Goal: Transaction & Acquisition: Download file/media

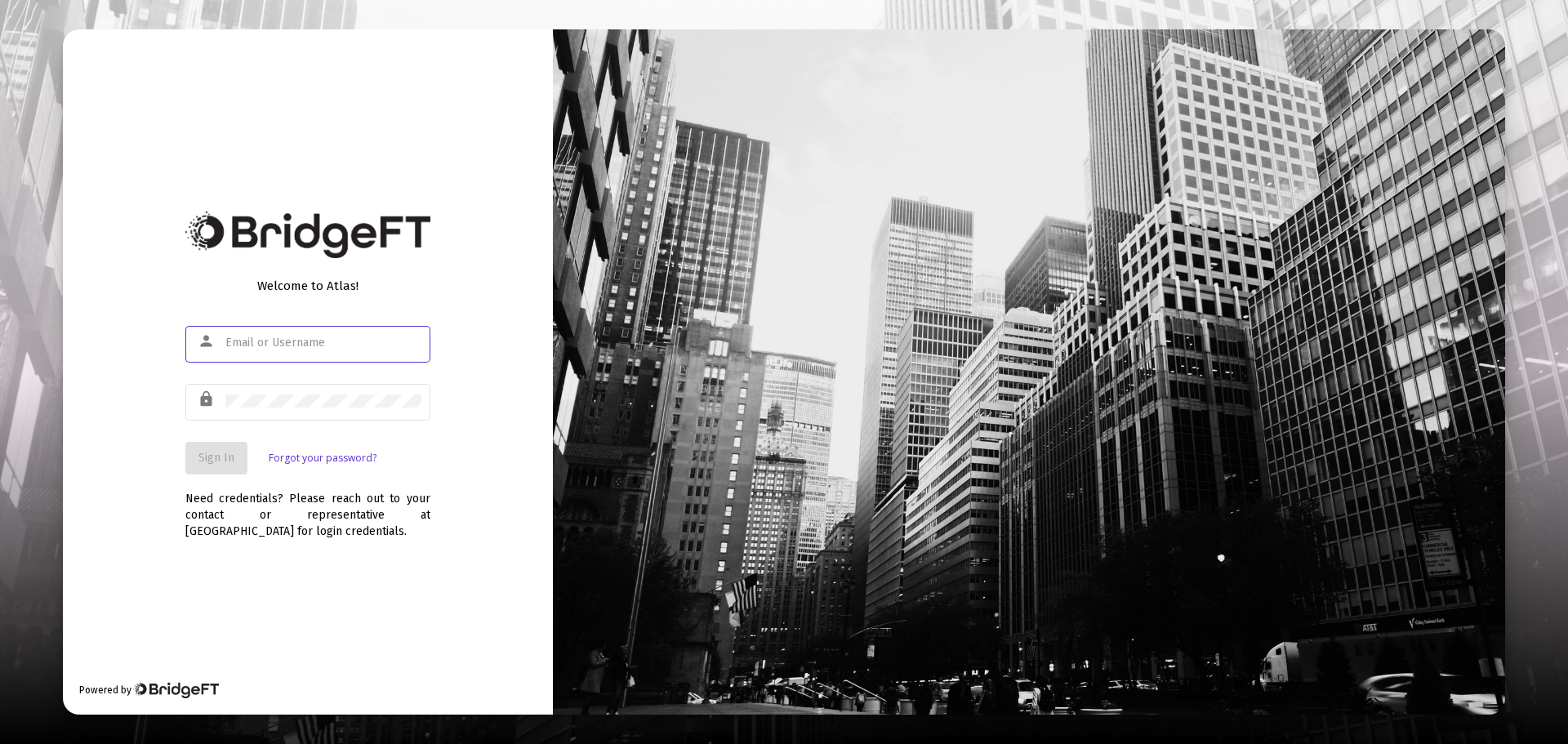
click at [337, 330] on div at bounding box center [323, 342] width 196 height 40
click at [322, 352] on div at bounding box center [323, 342] width 196 height 40
click at [309, 345] on input "text" at bounding box center [323, 343] width 196 height 13
type input "[PERSON_NAME][EMAIL_ADDRESS][DOMAIN_NAME]"
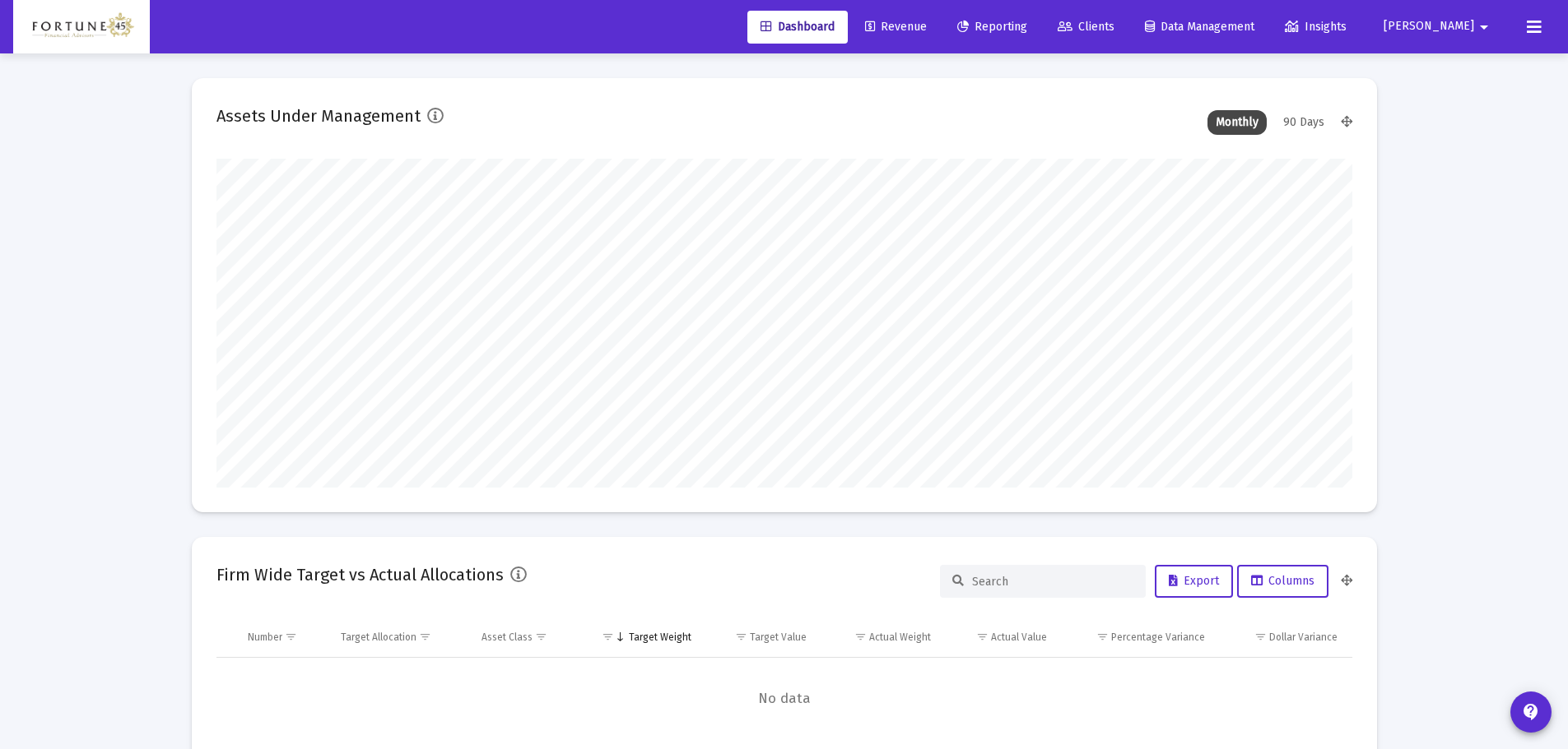
scroll to position [329, 612]
type input "[DATE]"
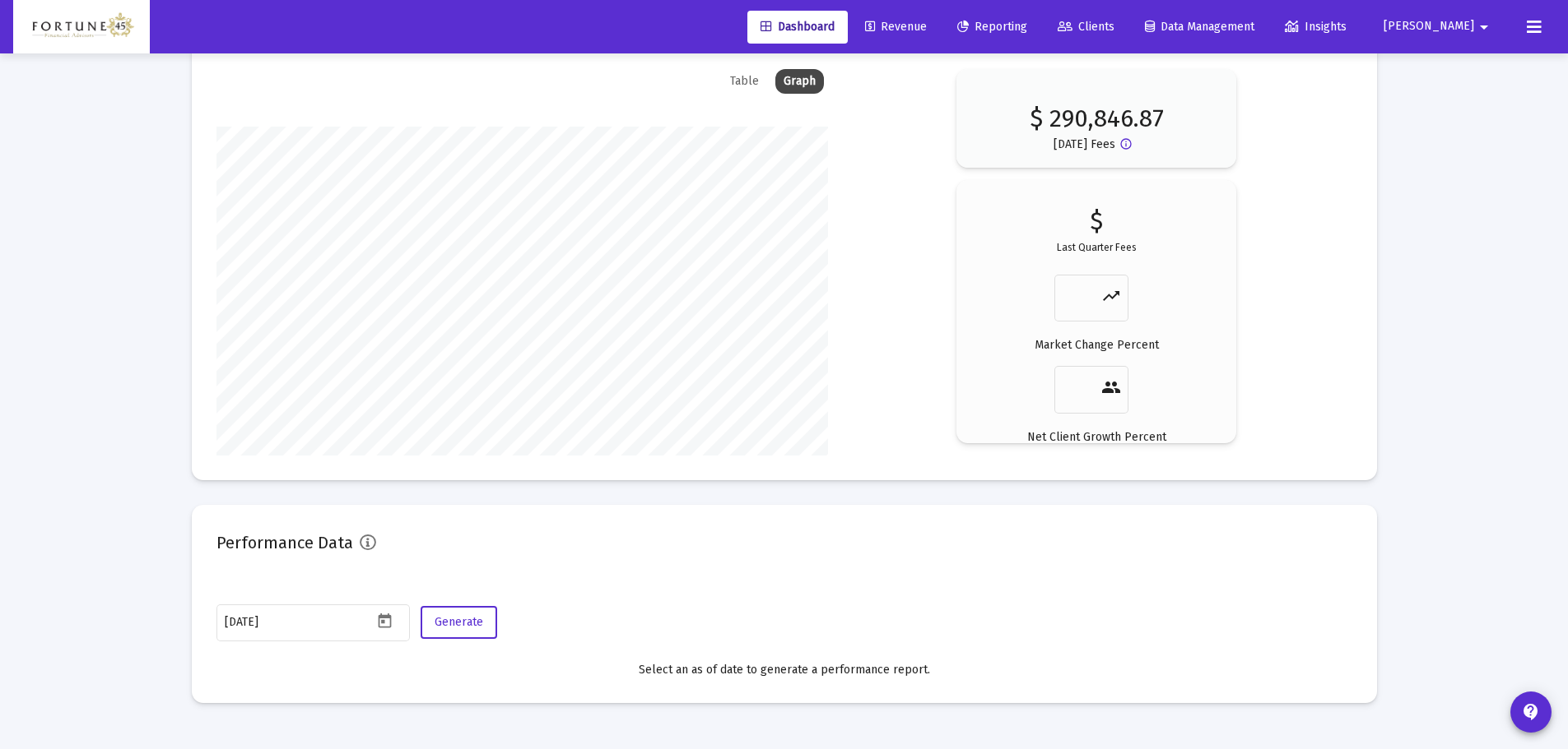
scroll to position [2486, 0]
click at [383, 617] on icon "Open calendar" at bounding box center [385, 618] width 13 height 15
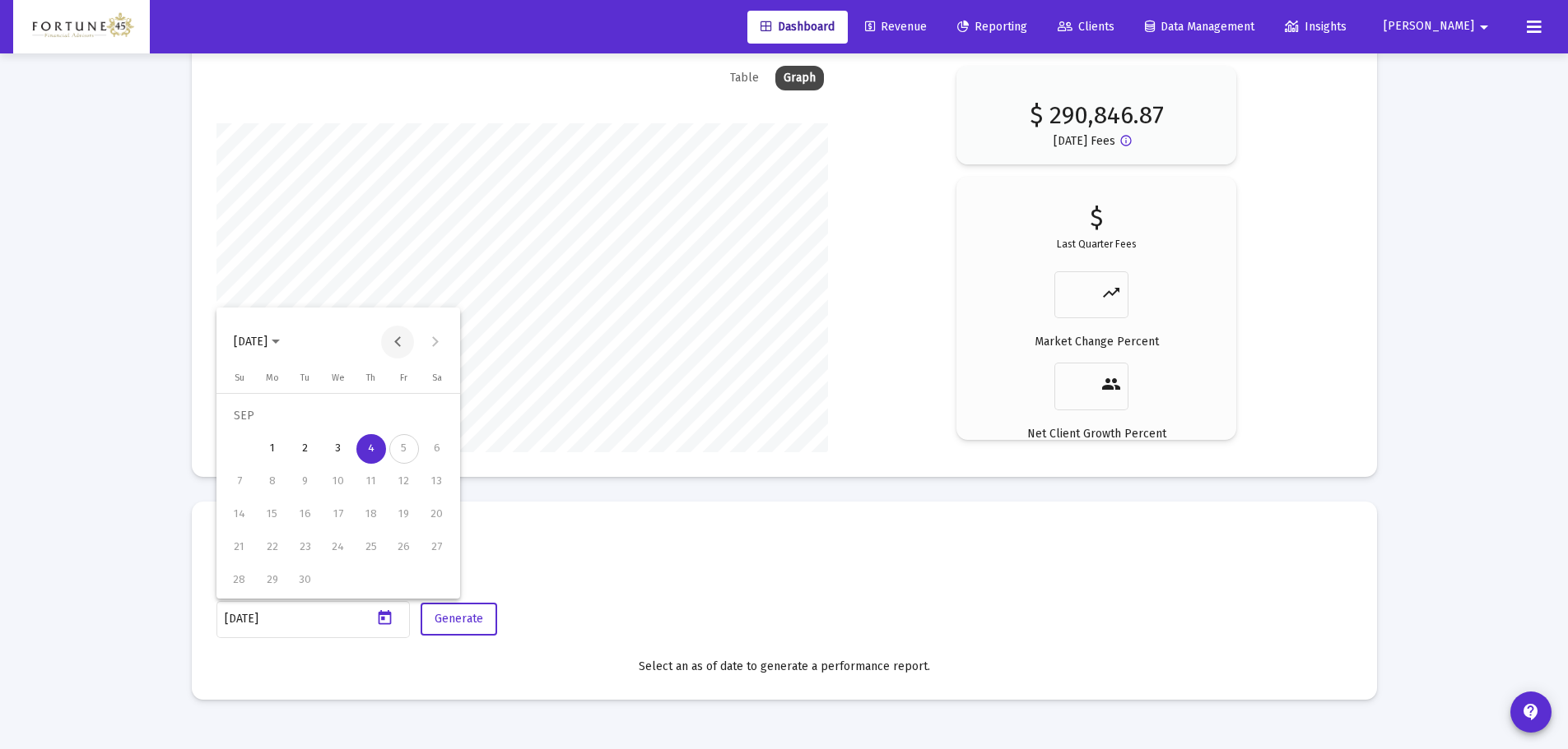
click at [398, 336] on button "Previous month" at bounding box center [397, 342] width 33 height 33
drag, startPoint x: 234, startPoint y: 576, endPoint x: 288, endPoint y: 583, distance: 54.5
click at [233, 577] on div "31" at bounding box center [240, 581] width 30 height 30
type input "[DATE]"
click at [481, 624] on span "Generate" at bounding box center [459, 619] width 49 height 14
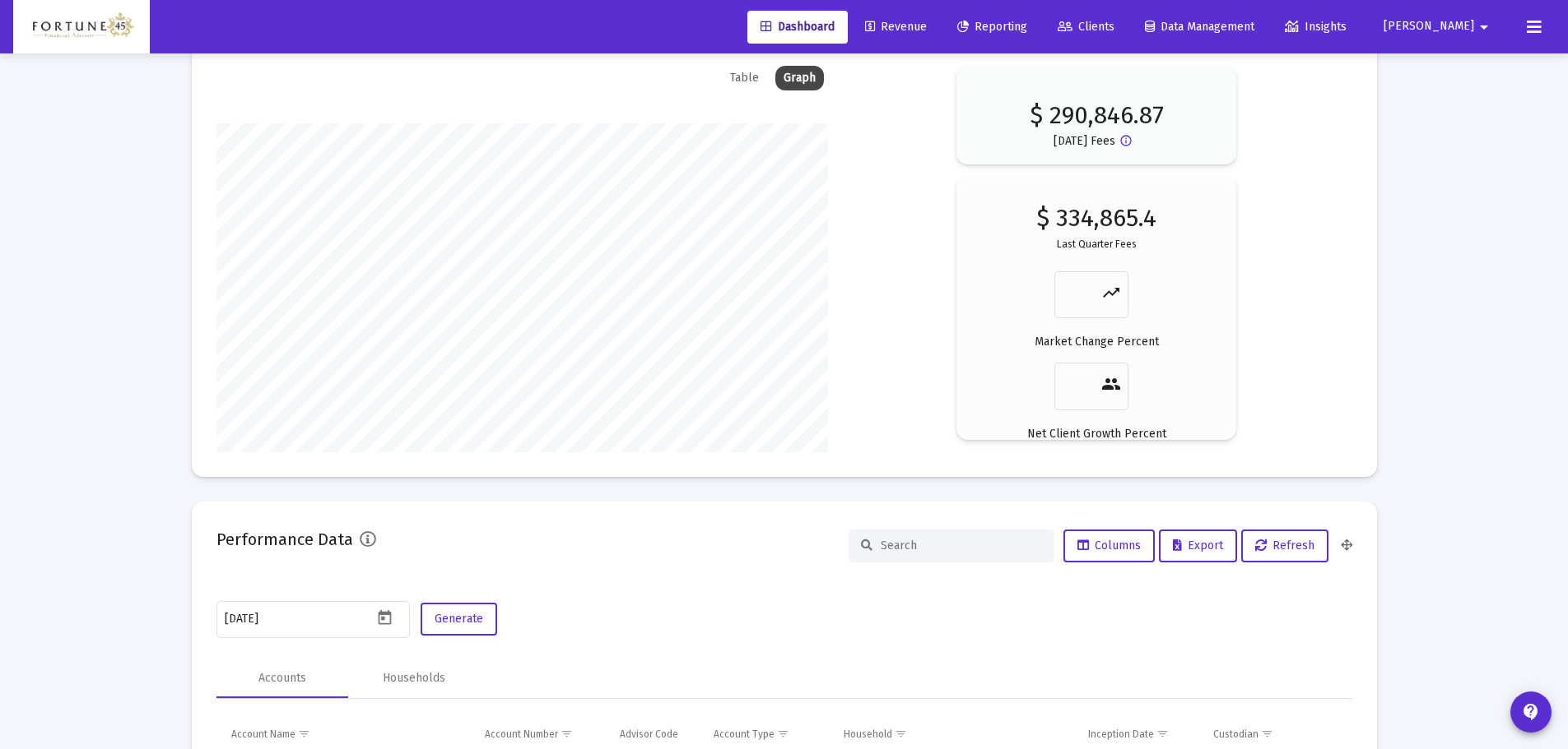
scroll to position [2814, 0]
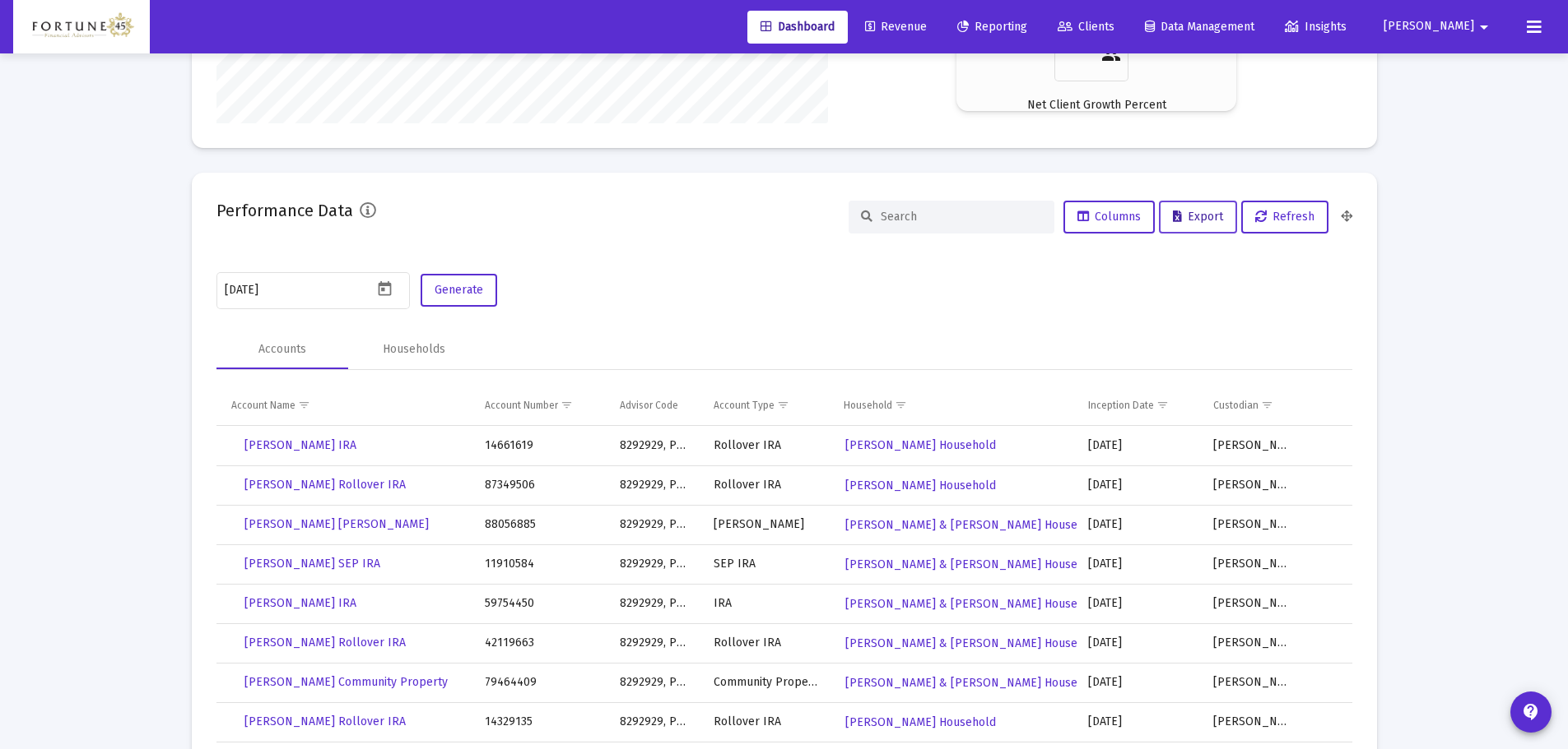
click at [1221, 217] on span "Export" at bounding box center [1198, 216] width 51 height 14
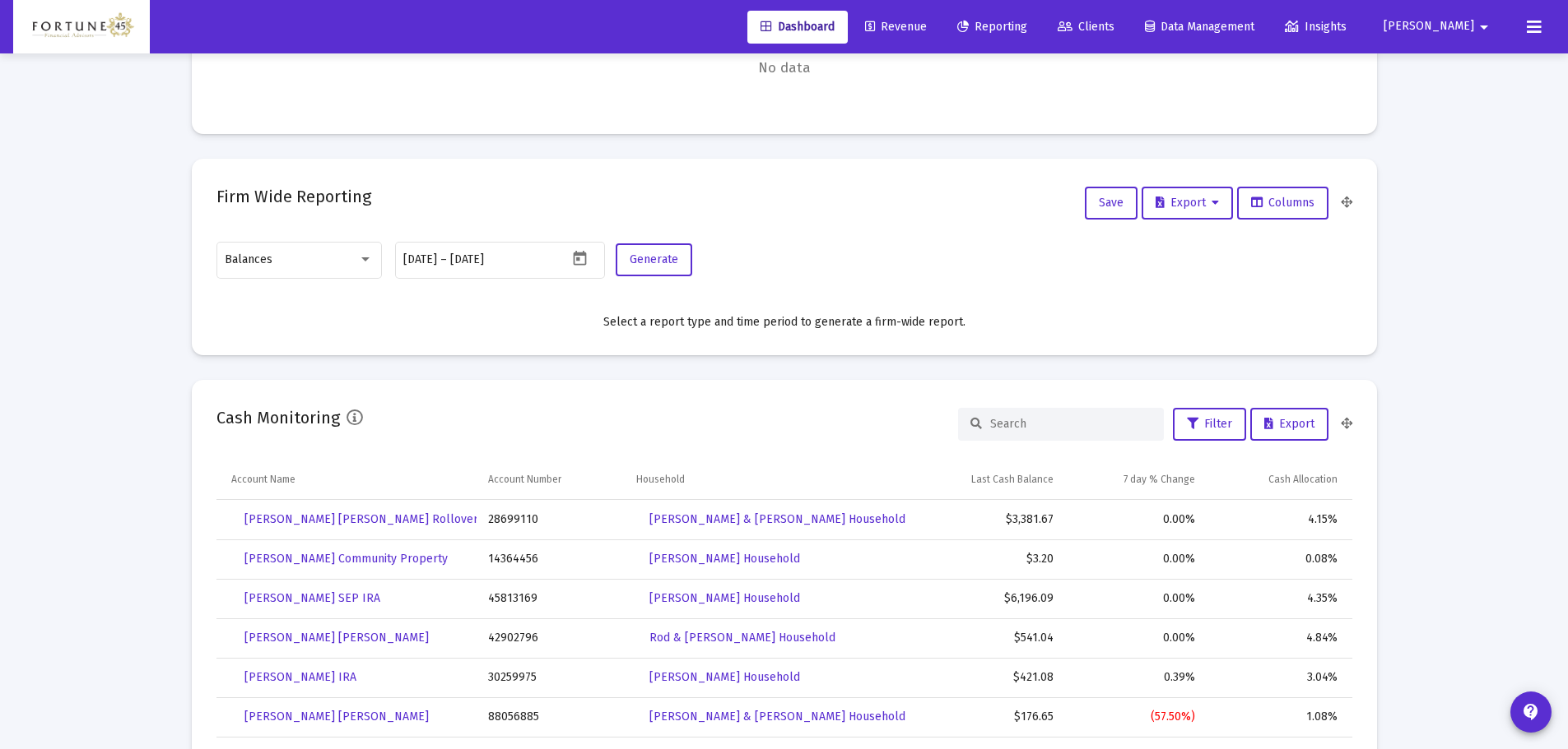
scroll to position [511, 0]
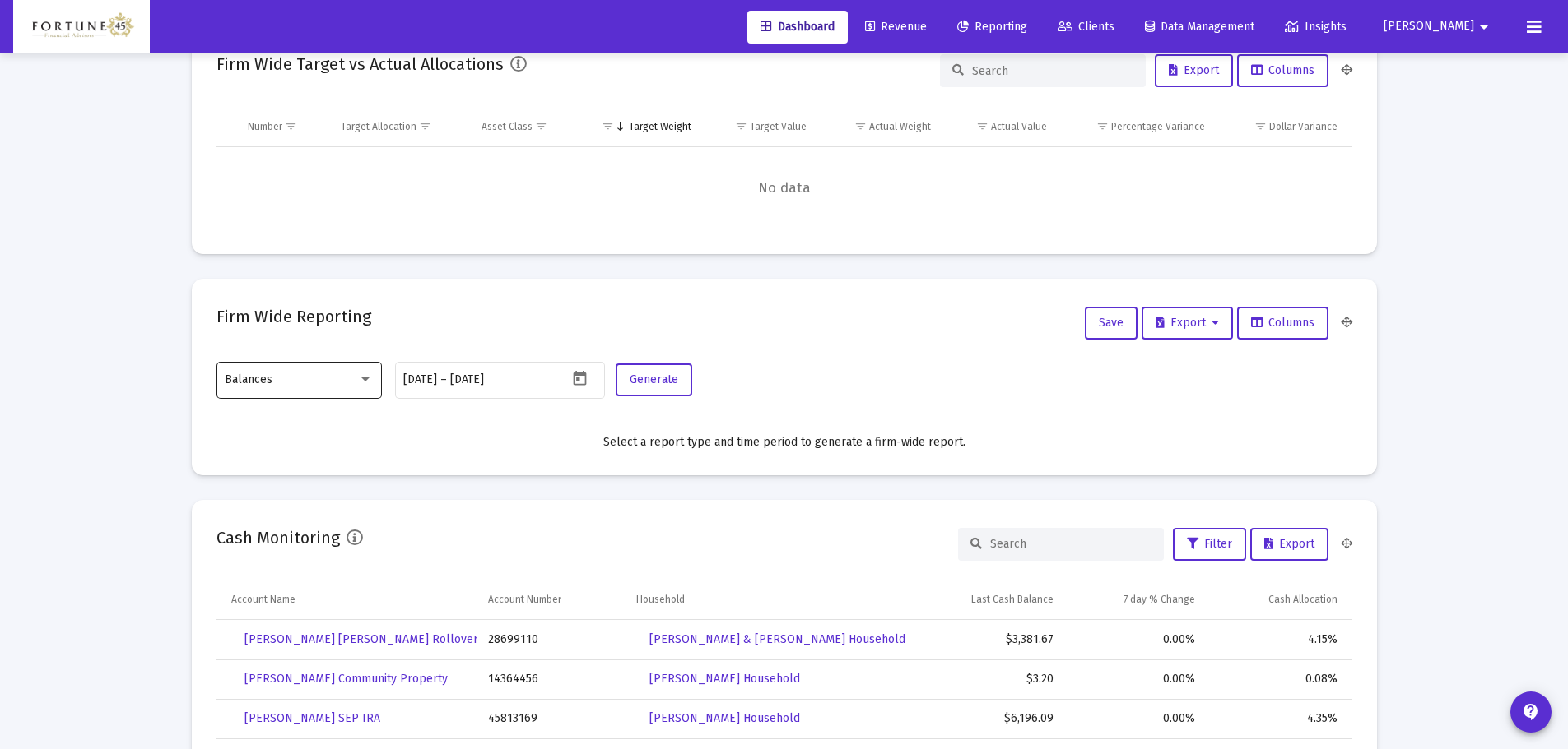
click at [342, 381] on div "Balances" at bounding box center [291, 380] width 133 height 13
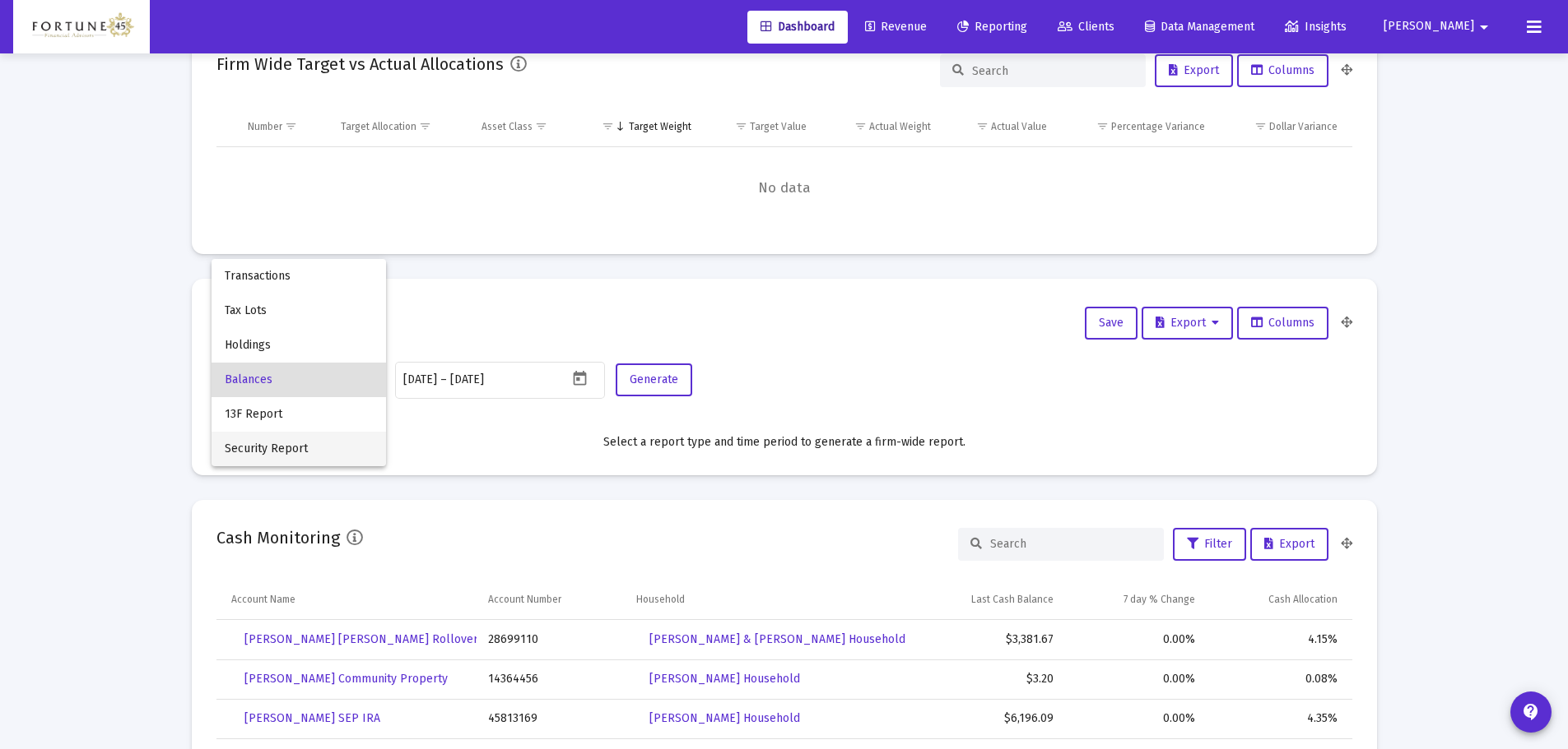
click at [292, 443] on span "Security Report" at bounding box center [299, 448] width 148 height 35
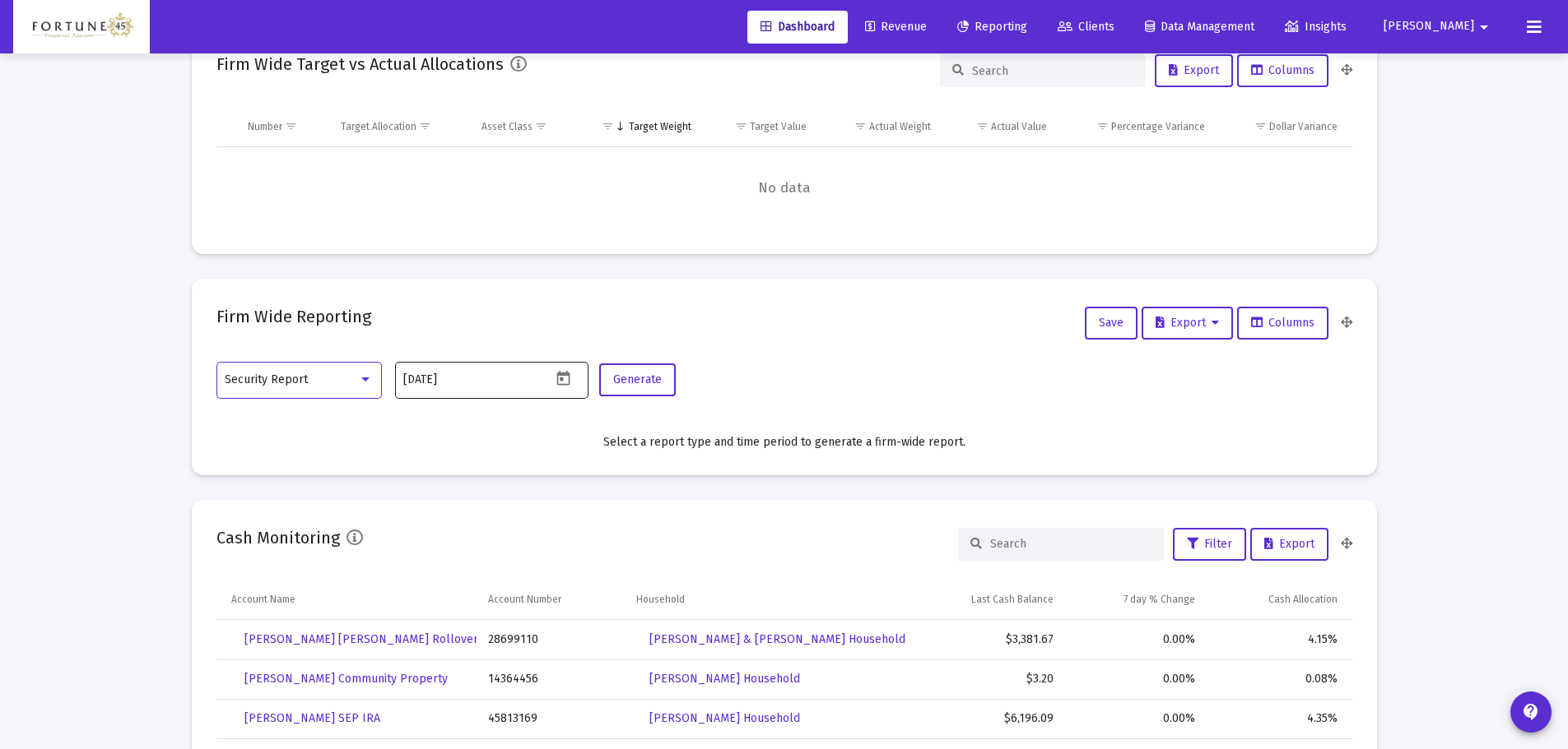
click at [584, 384] on div "[DATE]" at bounding box center [492, 379] width 193 height 40
click at [569, 383] on icon "Open calendar" at bounding box center [564, 378] width 13 height 15
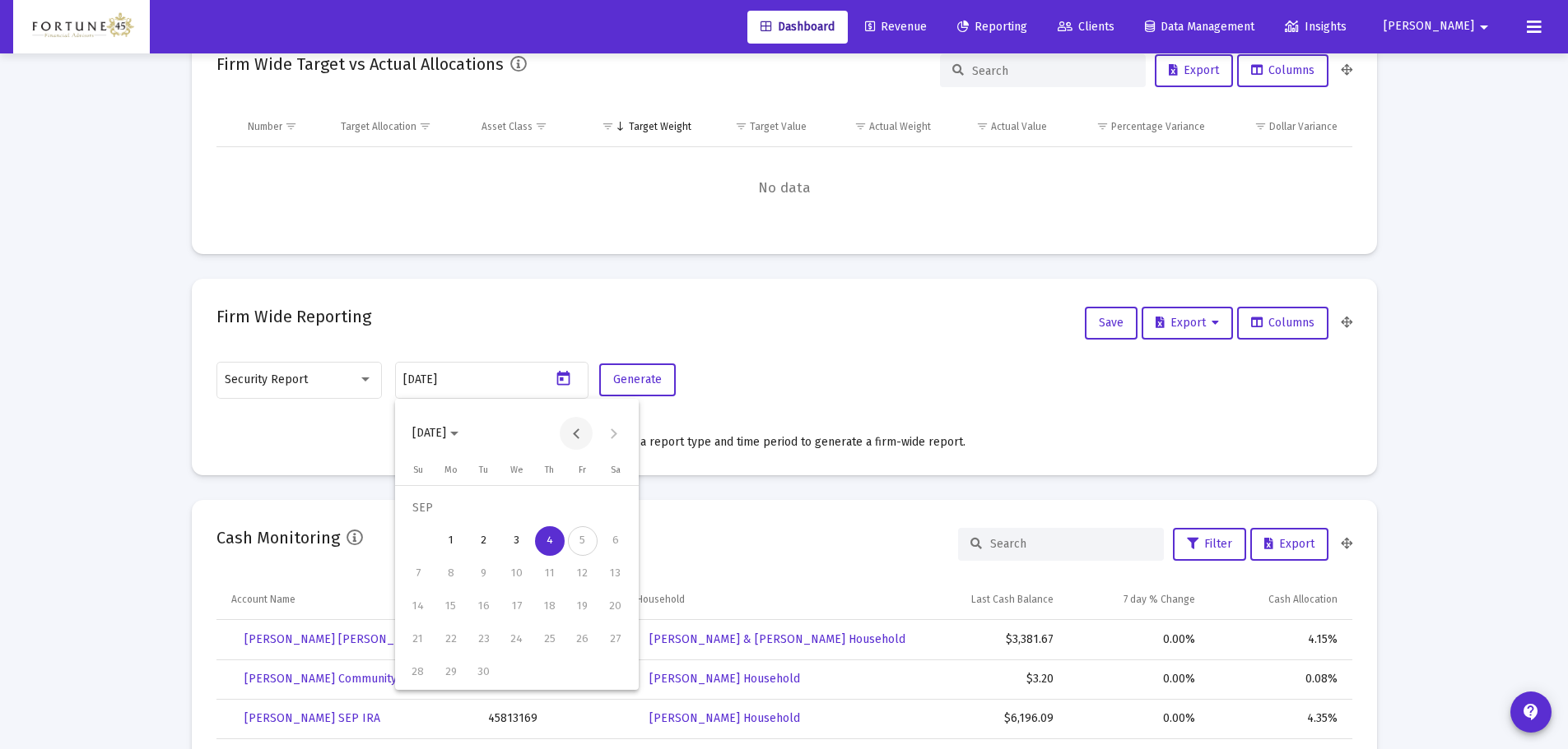
click at [584, 429] on button "Previous month" at bounding box center [576, 433] width 33 height 33
click at [428, 675] on div "31" at bounding box center [419, 673] width 30 height 30
type input "[DATE]"
click at [651, 398] on div "Security Report [DATE] Generate" at bounding box center [784, 389] width 1136 height 58
click at [649, 380] on span "Generate" at bounding box center [638, 379] width 49 height 14
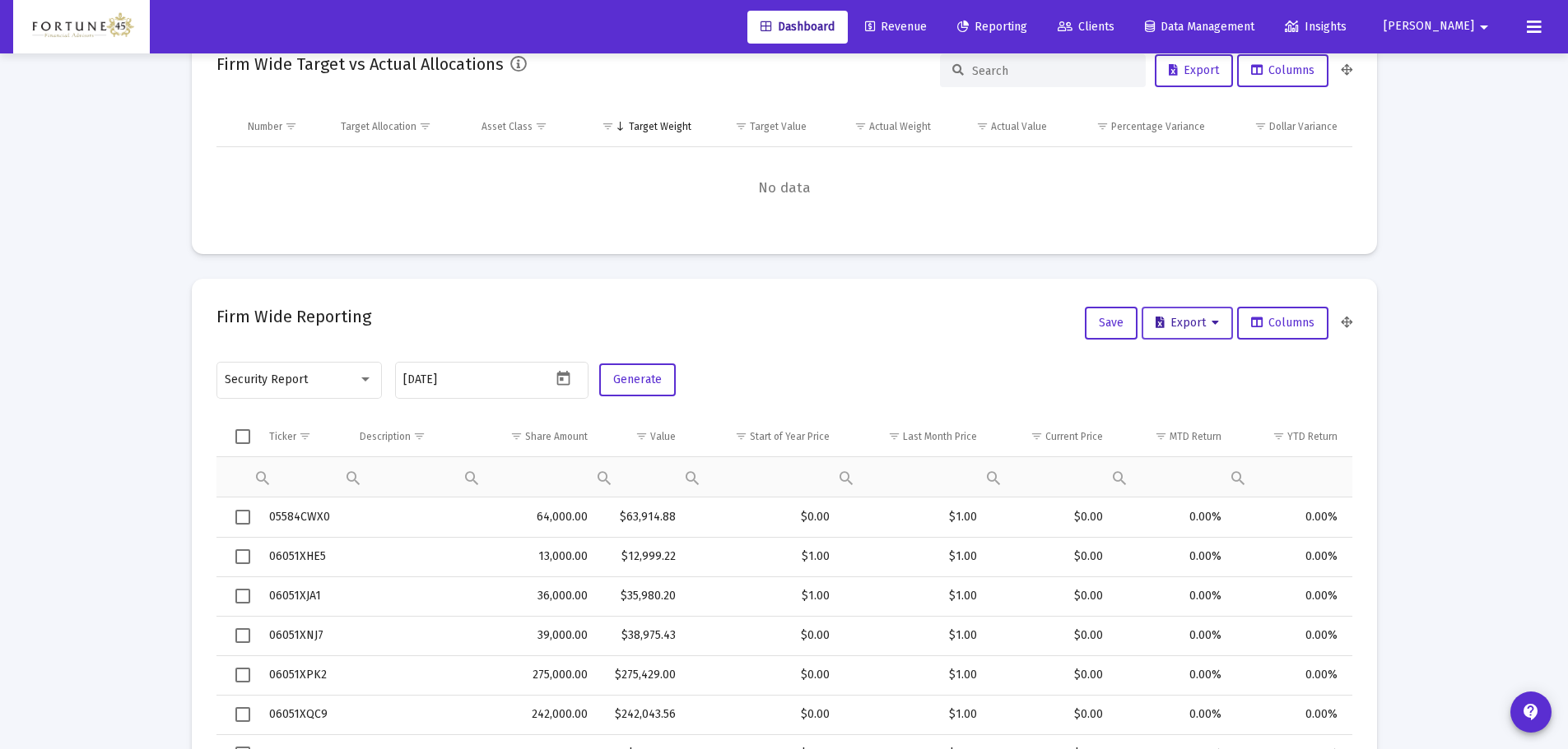
click at [1208, 318] on span "Export" at bounding box center [1188, 322] width 64 height 14
click at [1191, 370] on button "Export All Rows" at bounding box center [1191, 366] width 112 height 39
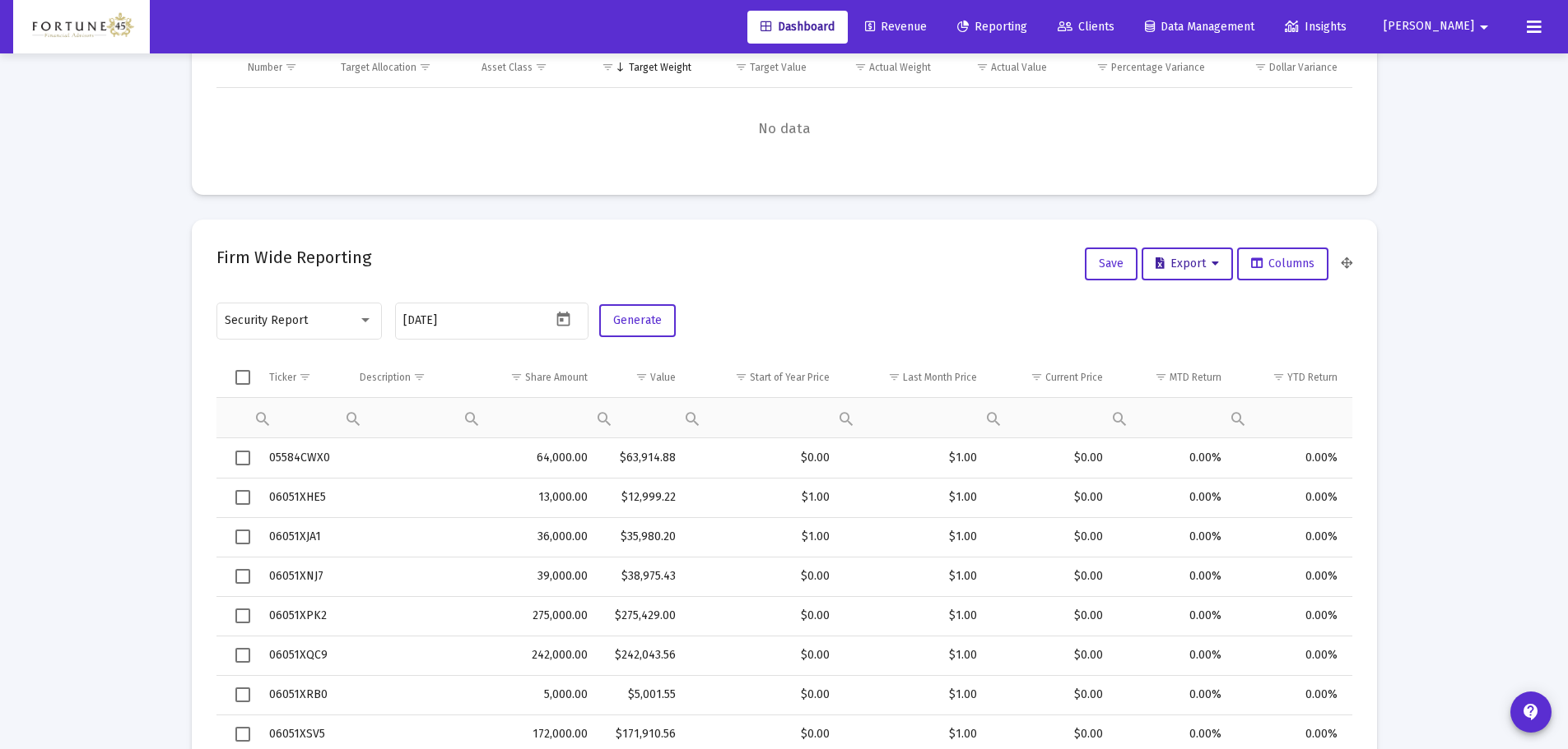
scroll to position [594, 0]
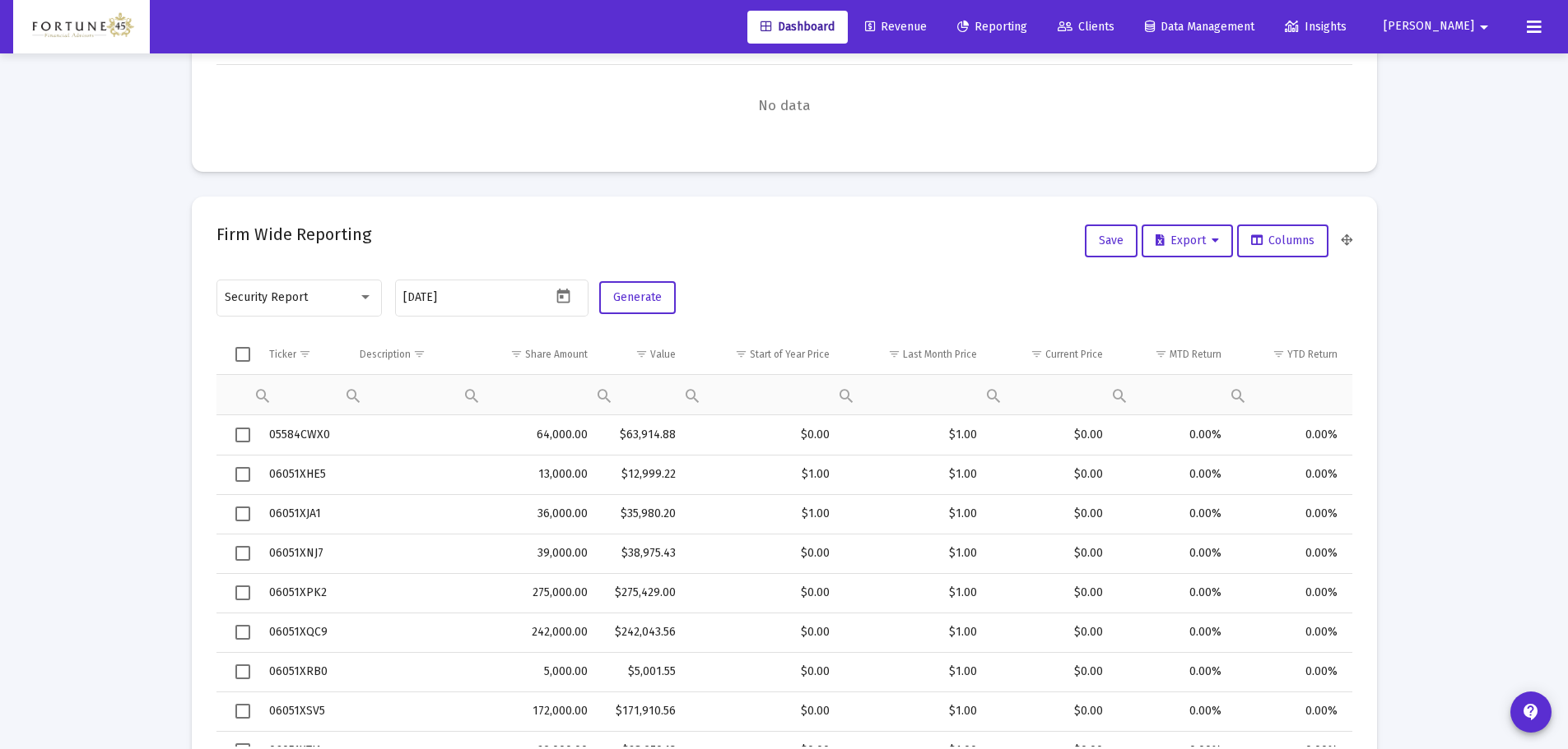
click at [1041, 34] on link "Reporting" at bounding box center [992, 26] width 96 height 33
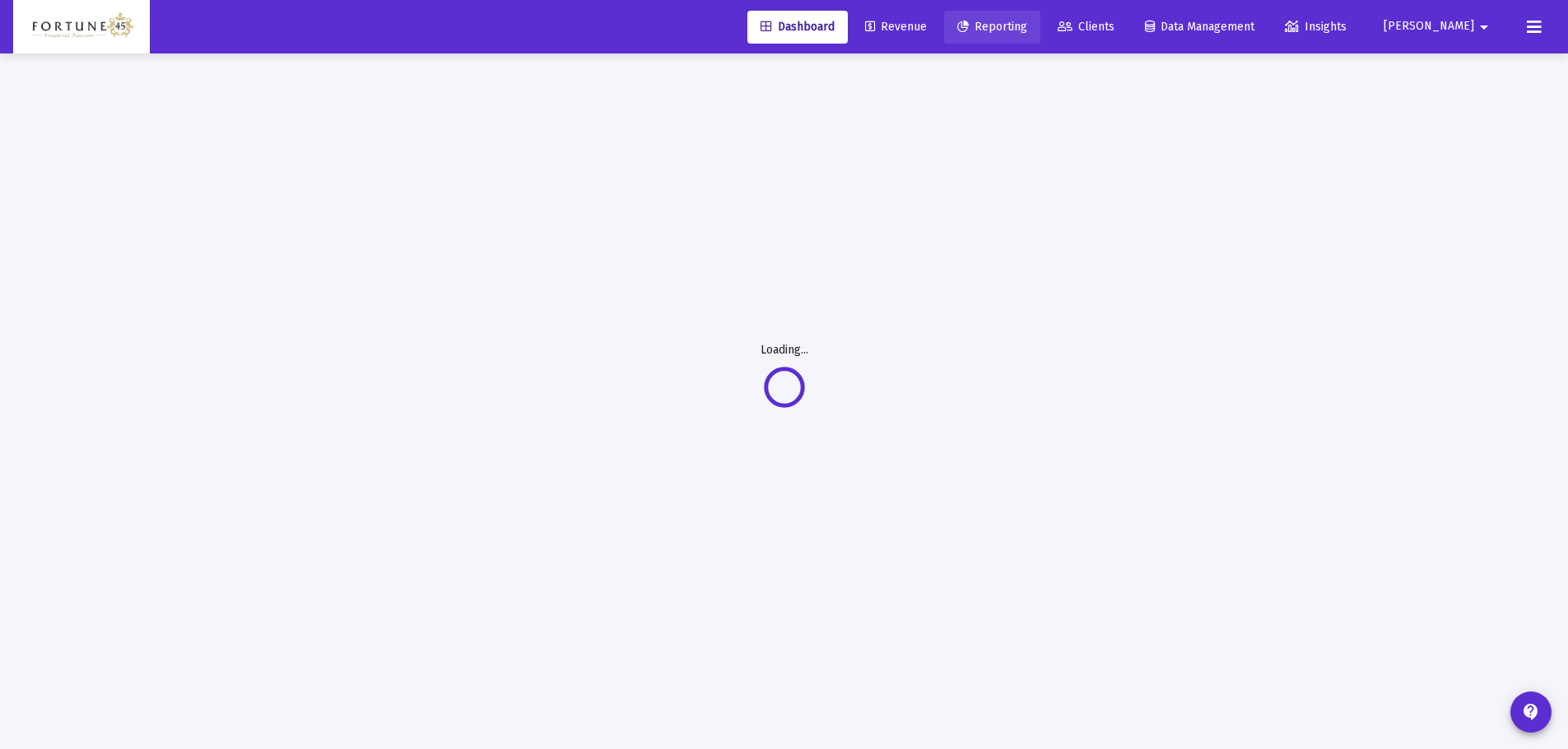
scroll to position [53, 0]
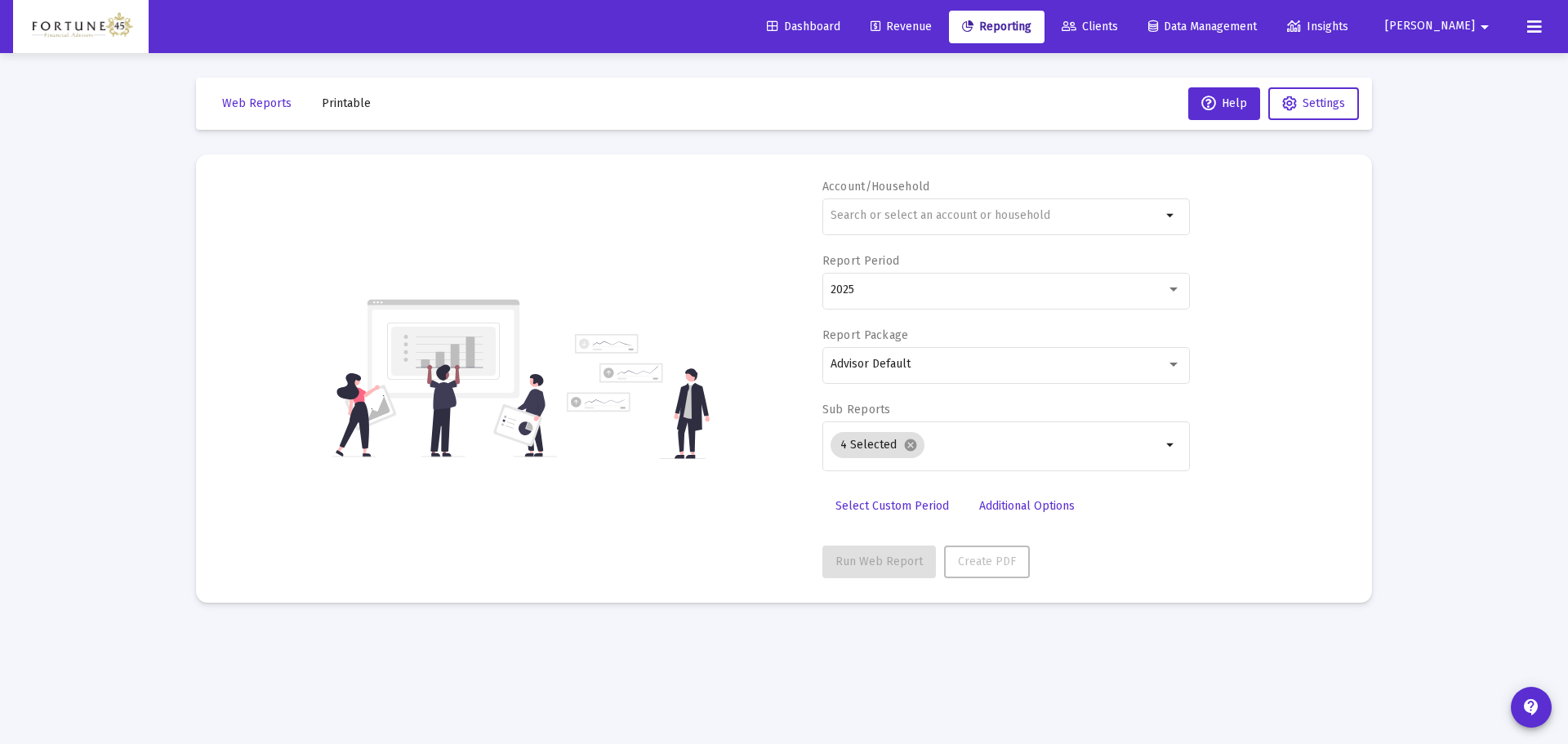
click at [928, 190] on label "Account/Household" at bounding box center [876, 186] width 108 height 14
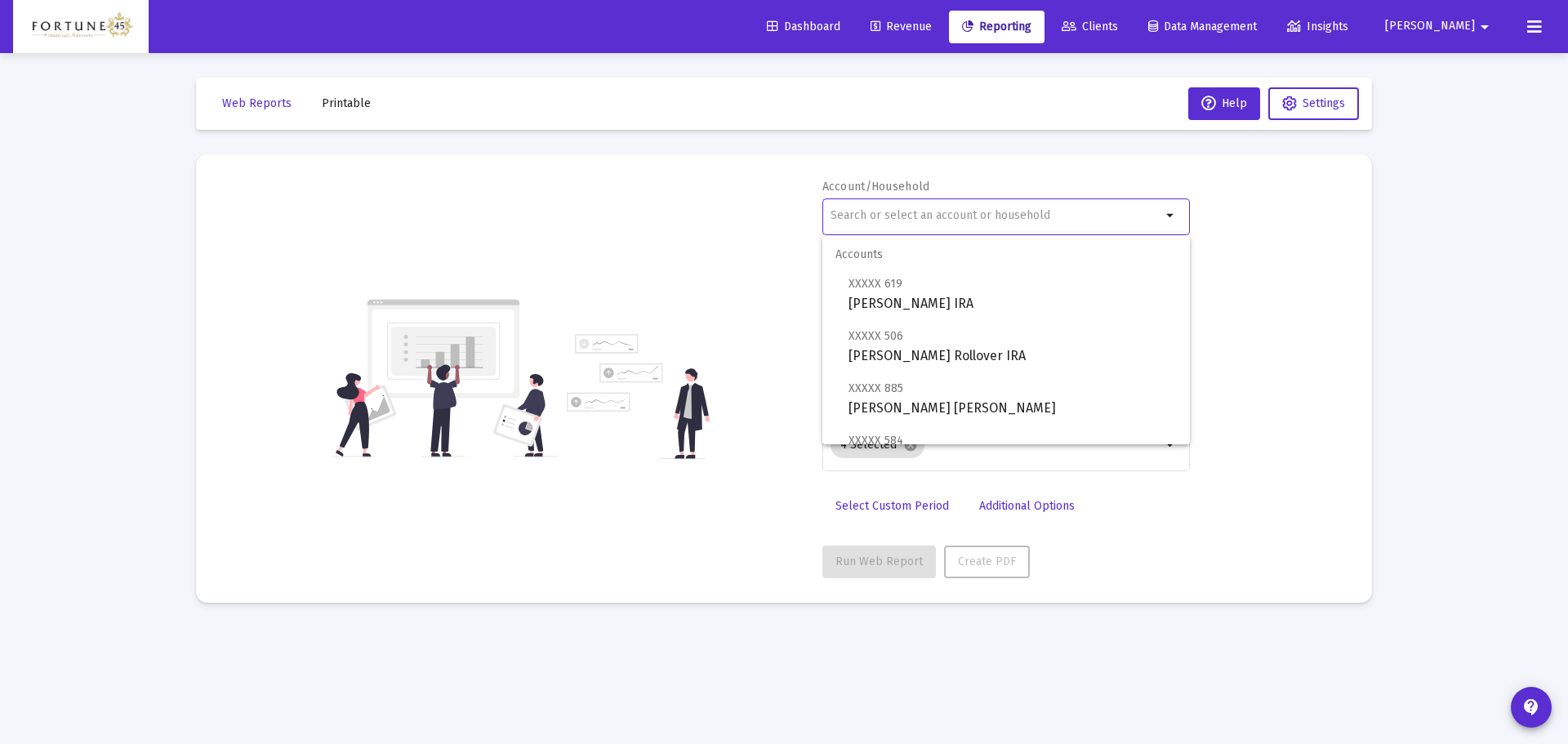
click at [929, 210] on input "text" at bounding box center [996, 216] width 331 height 13
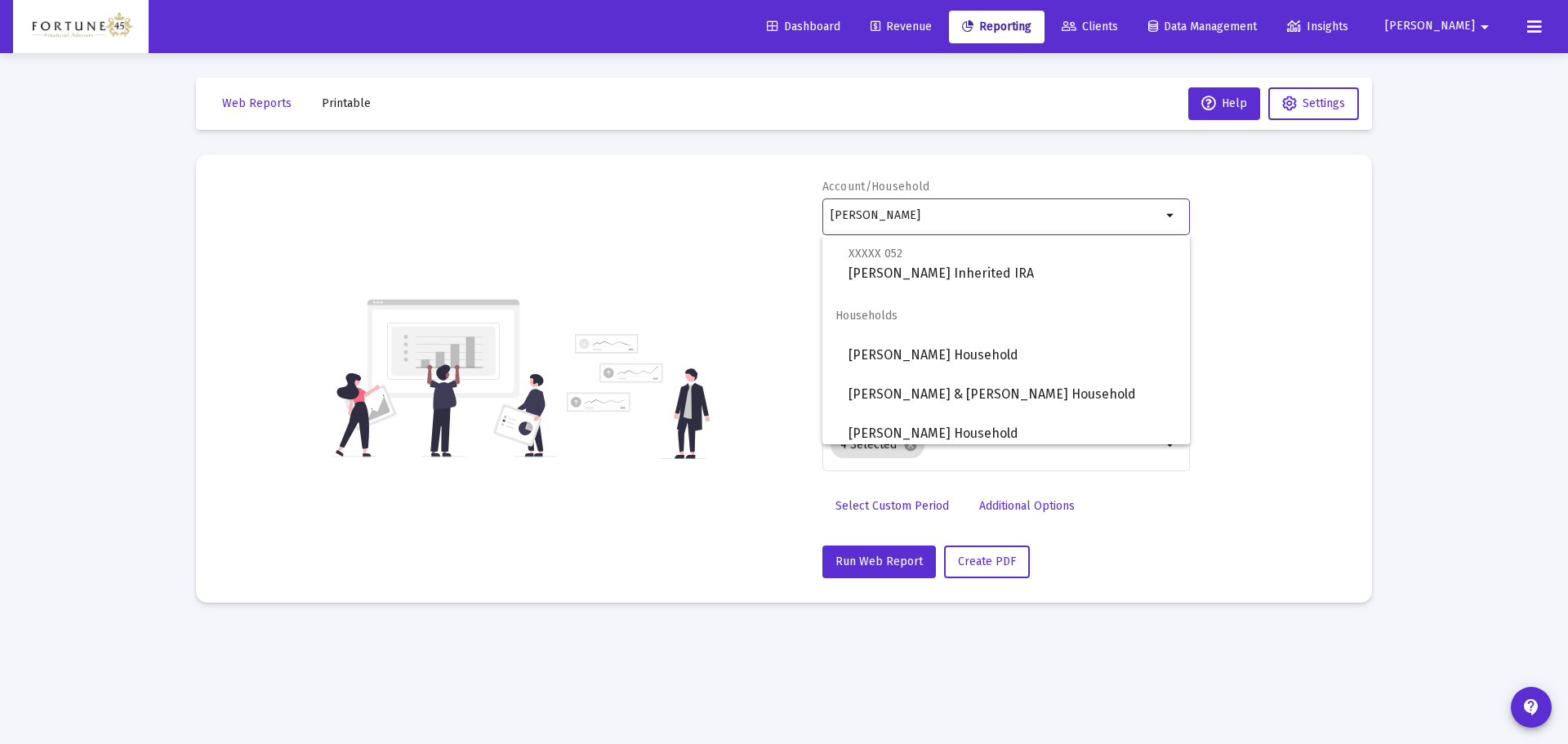
scroll to position [353, 0]
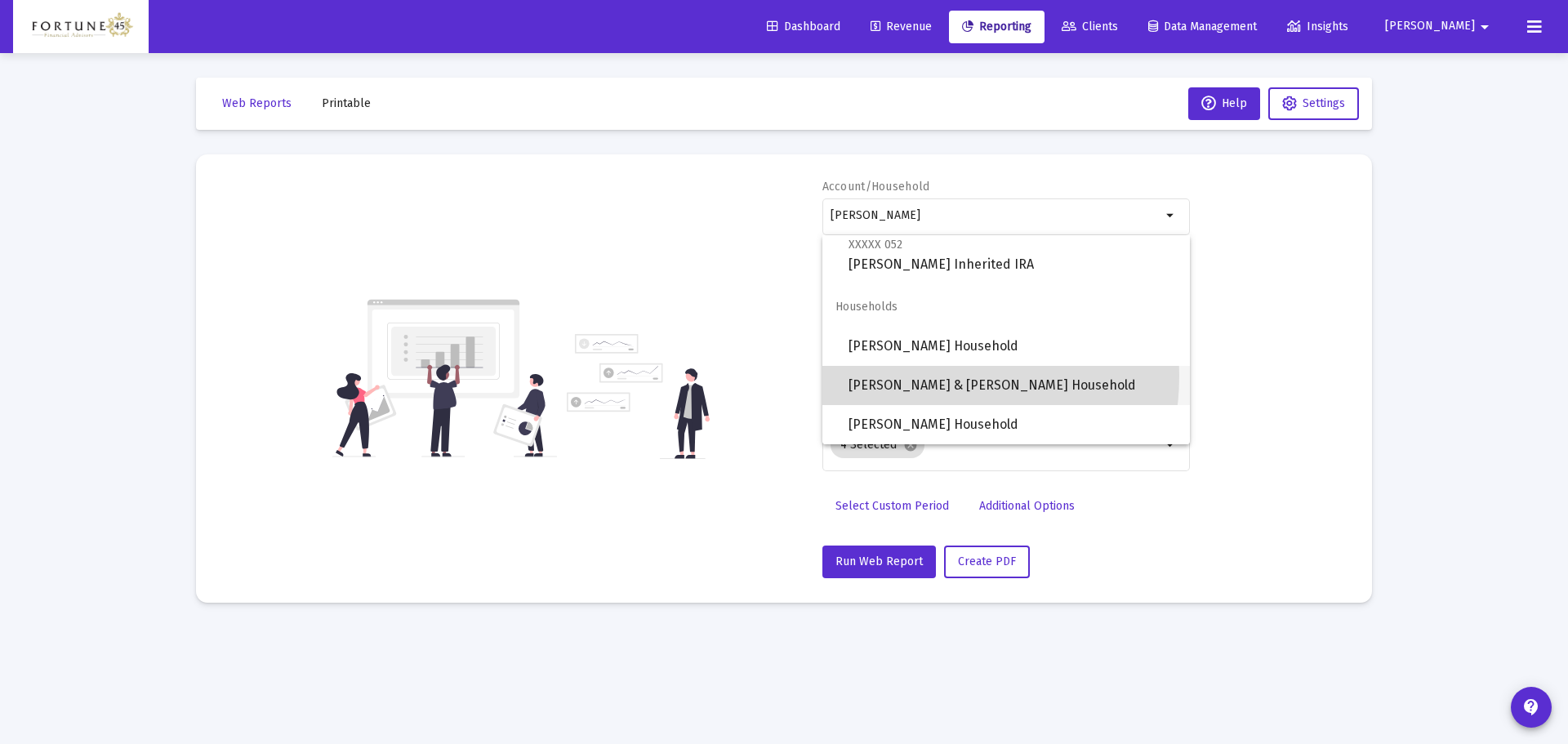
click at [924, 376] on span "[PERSON_NAME] & [PERSON_NAME] Household" at bounding box center [1012, 386] width 328 height 39
type input "[PERSON_NAME] & [PERSON_NAME] Household"
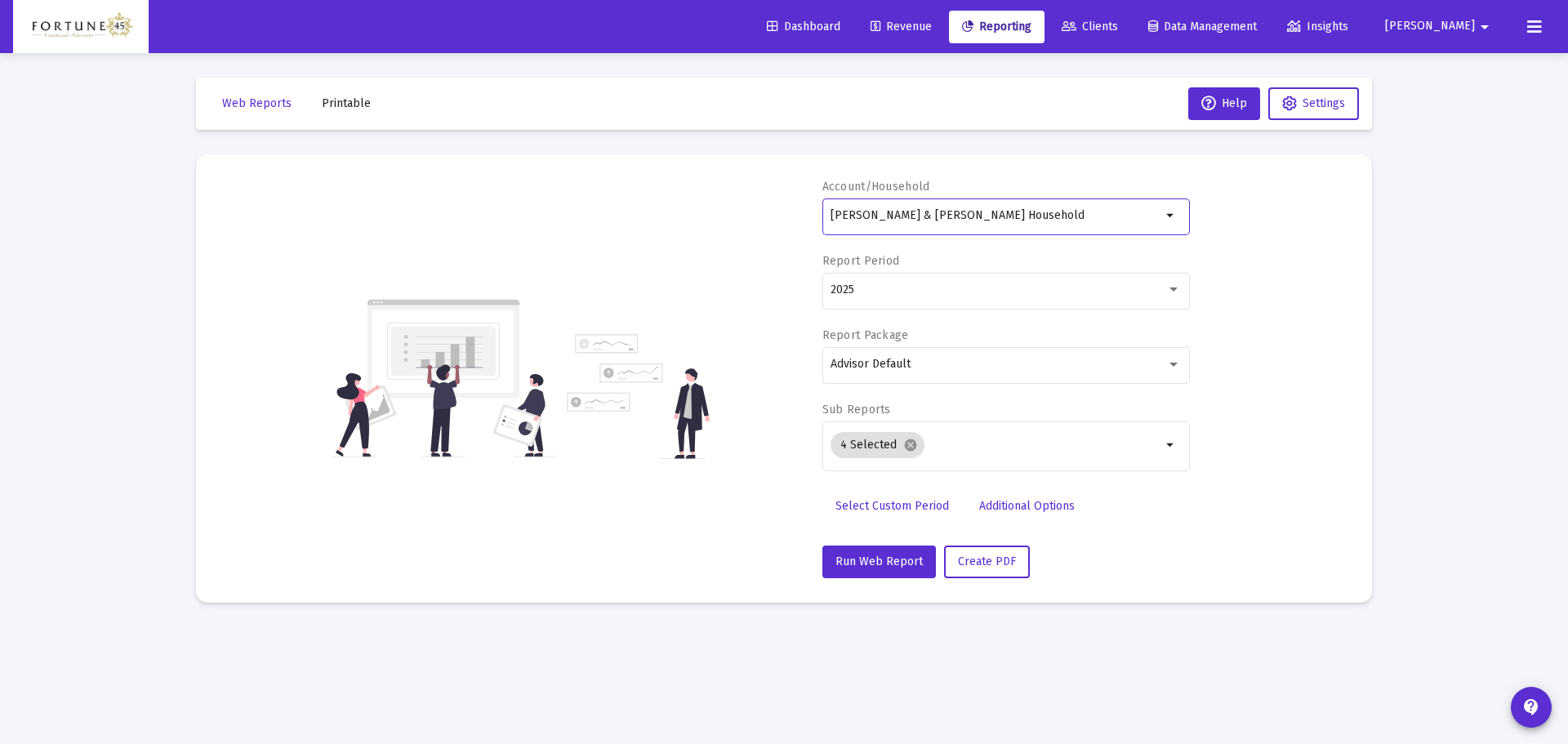
click at [927, 501] on span "Select Custom Period" at bounding box center [892, 506] width 113 height 14
click at [981, 297] on icon "Open calendar" at bounding box center [989, 289] width 17 height 17
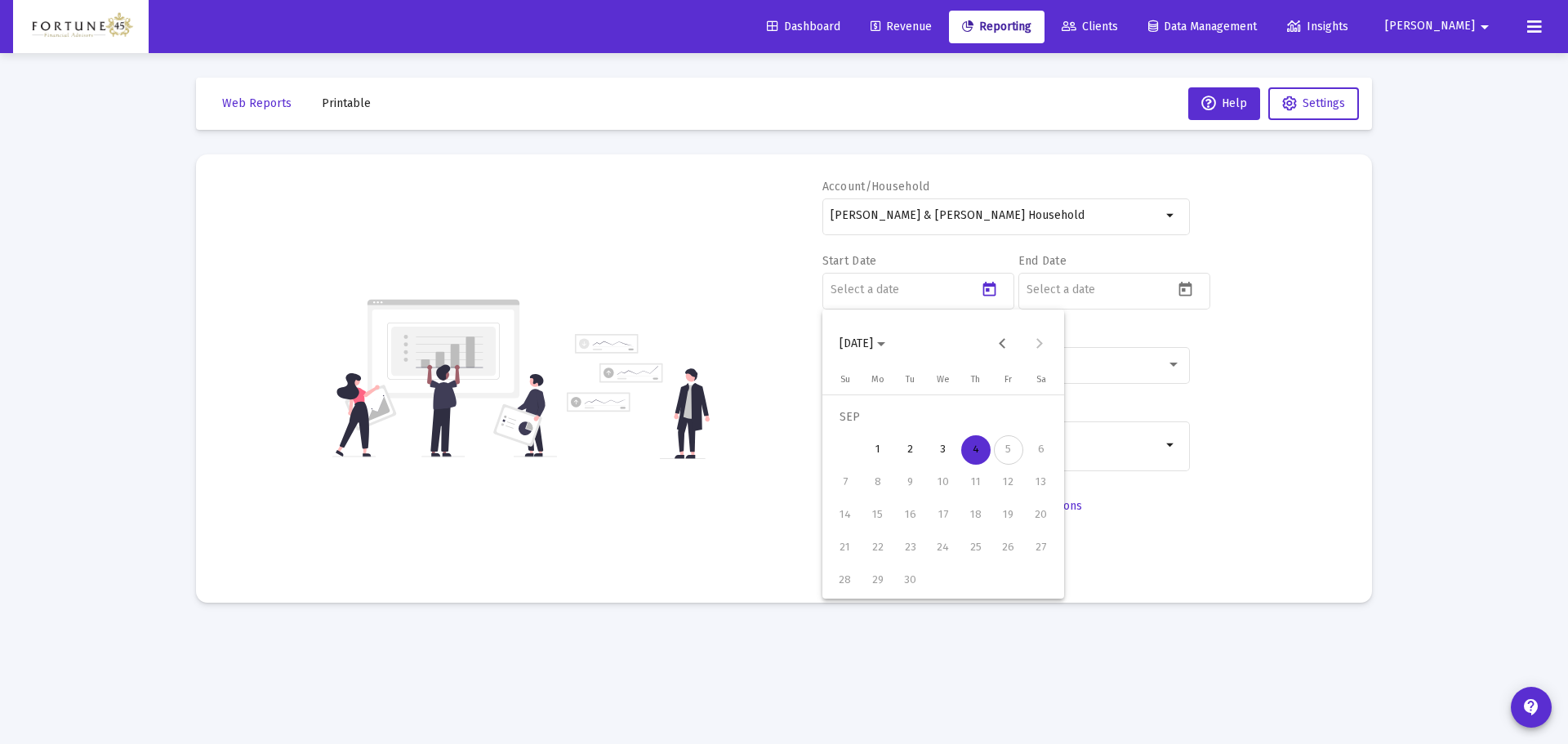
click at [886, 349] on span "[DATE]" at bounding box center [862, 343] width 46 height 14
click at [1028, 572] on div "2025" at bounding box center [1028, 558] width 51 height 30
click at [863, 428] on div "JAN" at bounding box center [857, 428] width 51 height 30
click at [936, 411] on div "1" at bounding box center [943, 418] width 30 height 30
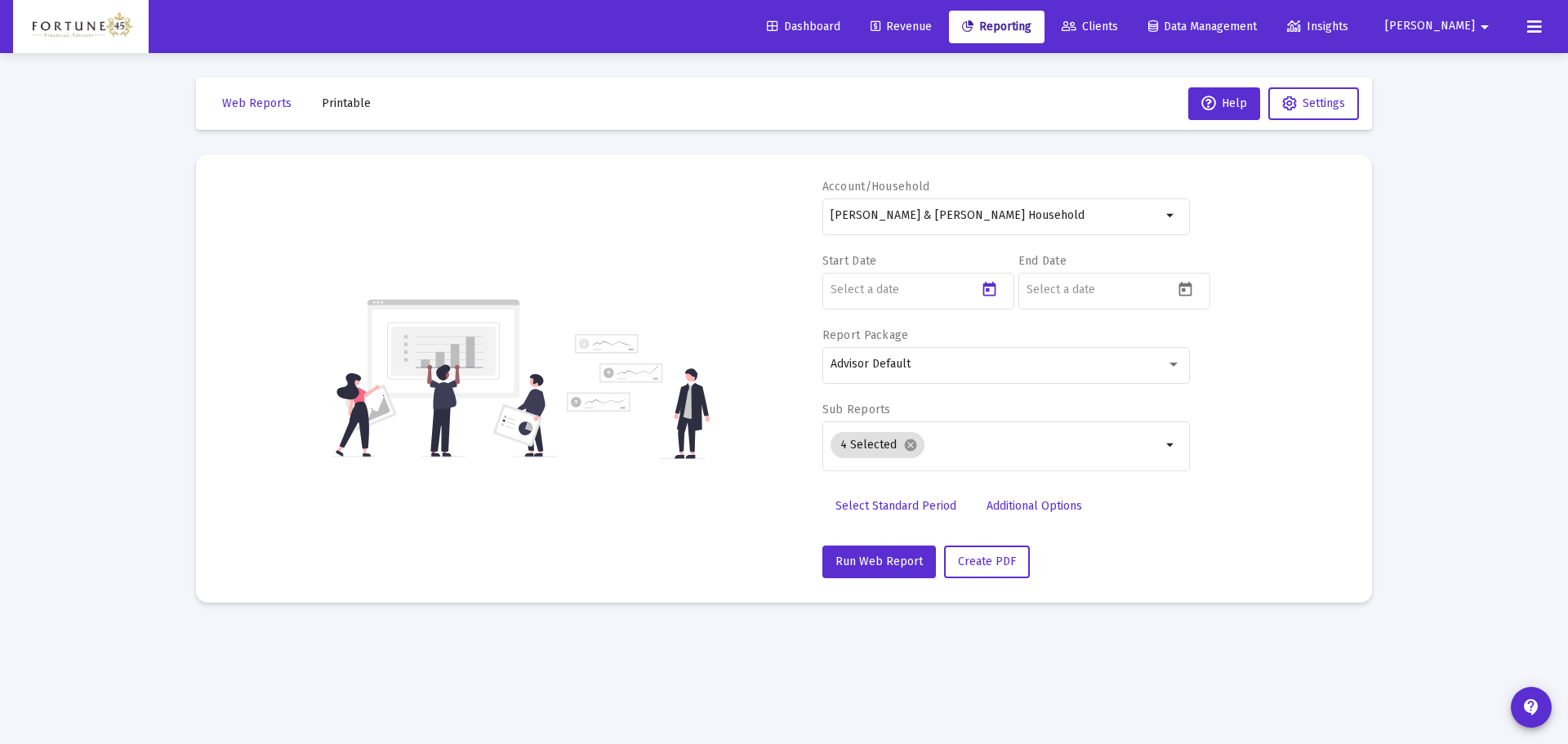
type input "[DATE]"
click at [1195, 286] on button "Open calendar" at bounding box center [1185, 288] width 23 height 23
click at [1182, 336] on div "[DATE]" at bounding box center [1139, 343] width 233 height 33
click at [1190, 350] on button "Previous month" at bounding box center [1197, 343] width 33 height 33
click at [1052, 576] on div "31" at bounding box center [1042, 581] width 30 height 30
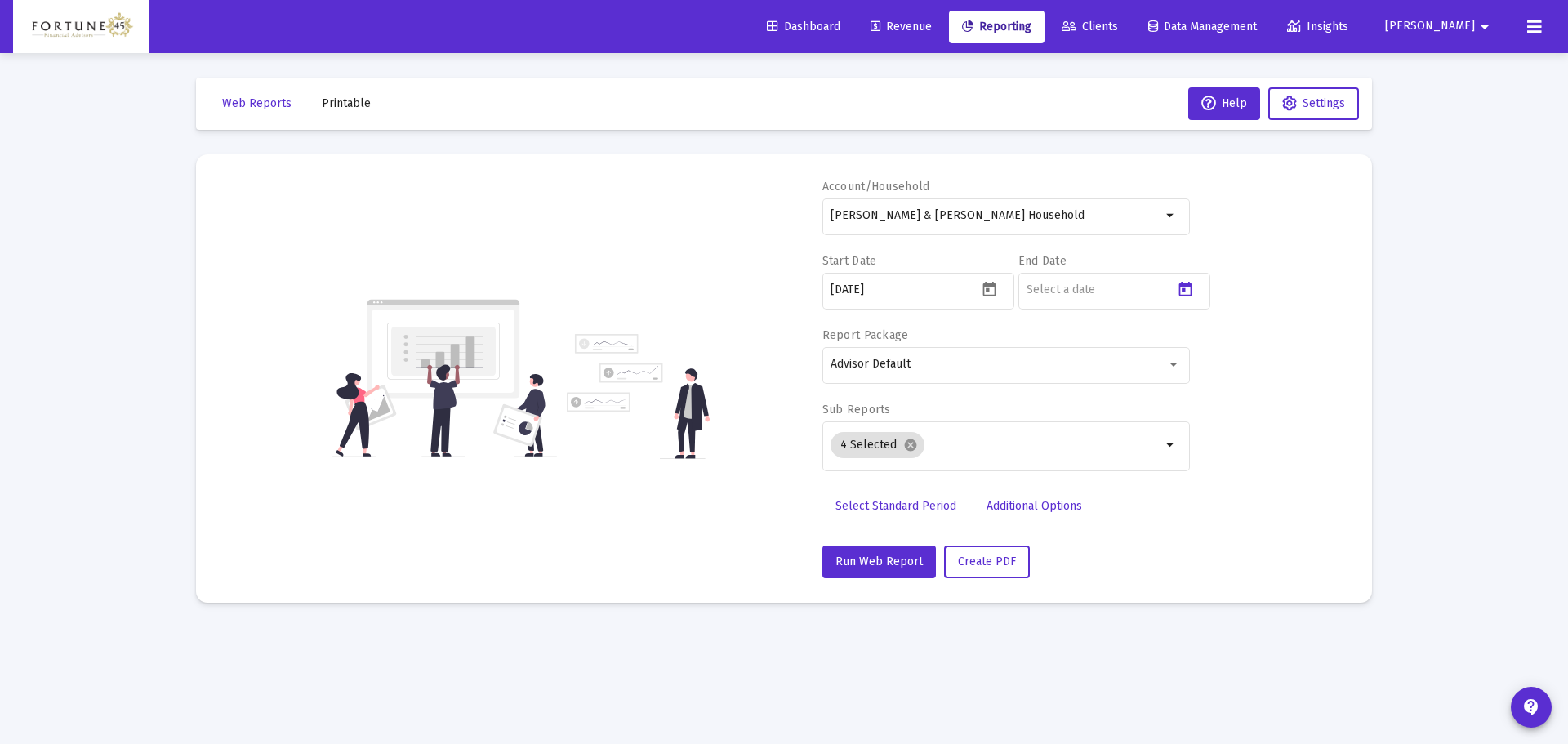
type input "[DATE]"
click at [967, 540] on div "Account/Household [PERSON_NAME] & [PERSON_NAME] Household arrow_drop_down Start…" at bounding box center [1006, 379] width 367 height 400
click at [973, 567] on span "Create PDF" at bounding box center [987, 562] width 58 height 14
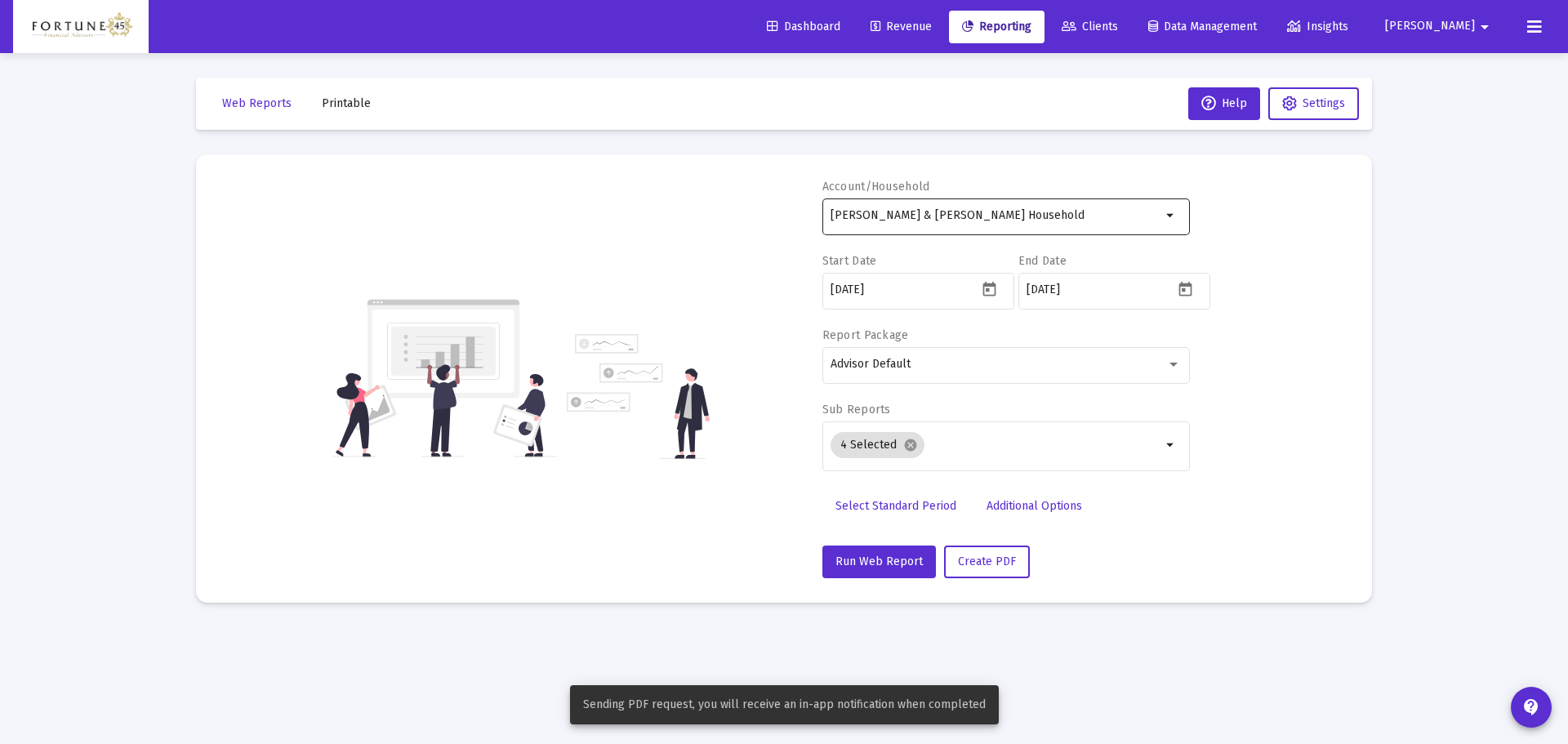
click at [957, 228] on div "[PERSON_NAME] & [PERSON_NAME] Household" at bounding box center [996, 215] width 331 height 40
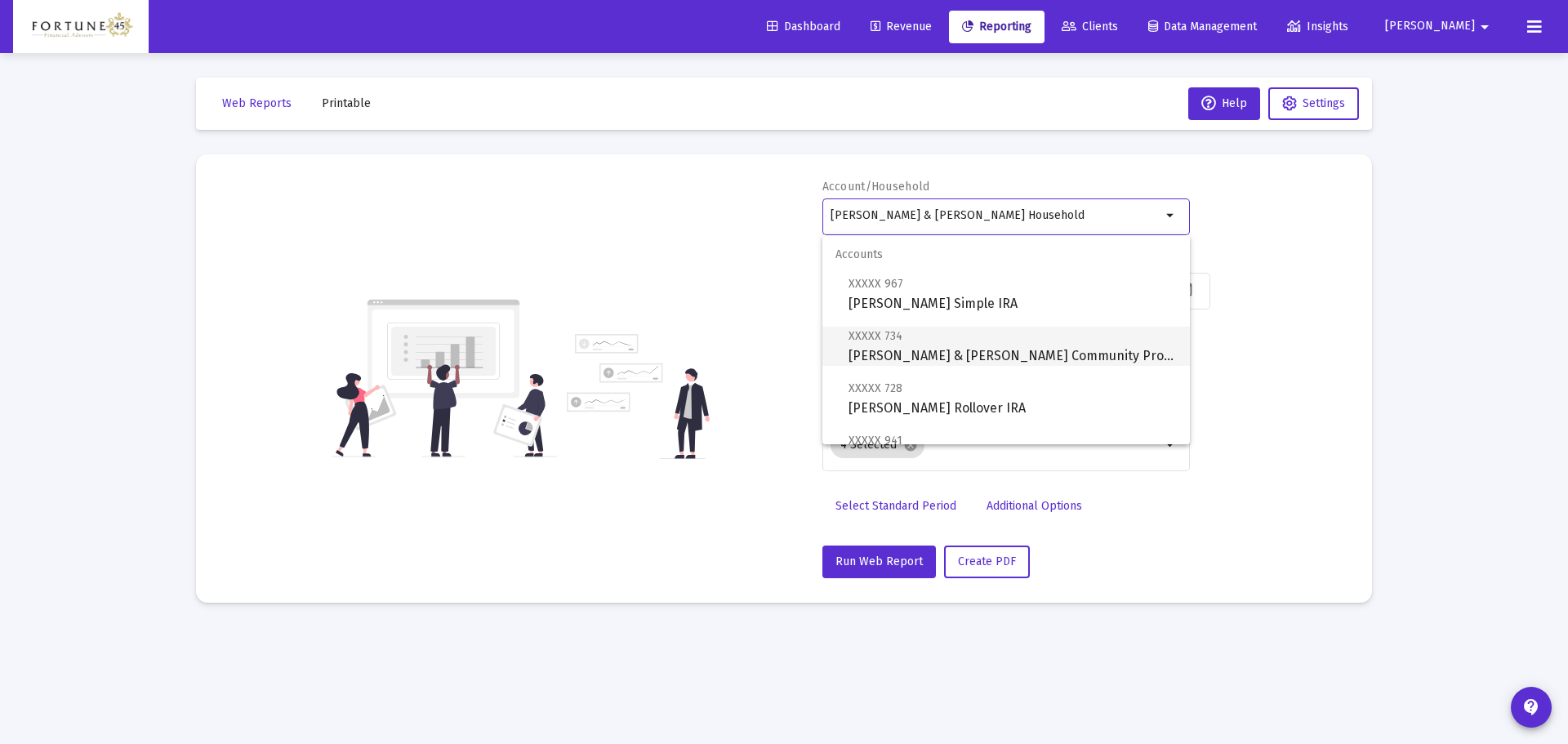
click at [973, 357] on span "XXXXX 734 [PERSON_NAME] & [PERSON_NAME] Community Property" at bounding box center [1012, 346] width 328 height 40
type input "[PERSON_NAME] & [PERSON_NAME] Community Property"
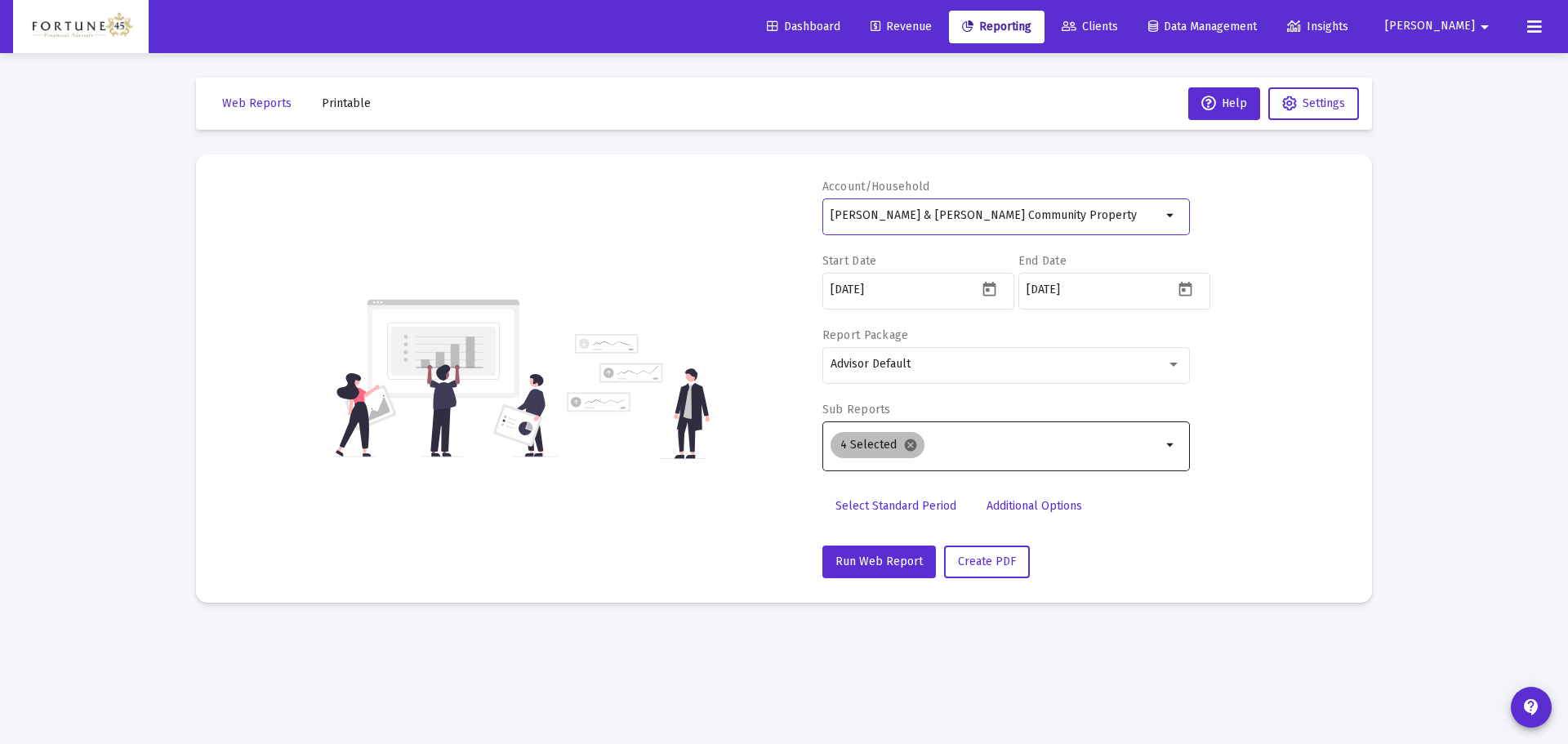
click at [906, 445] on mat-icon "cancel" at bounding box center [911, 445] width 15 height 15
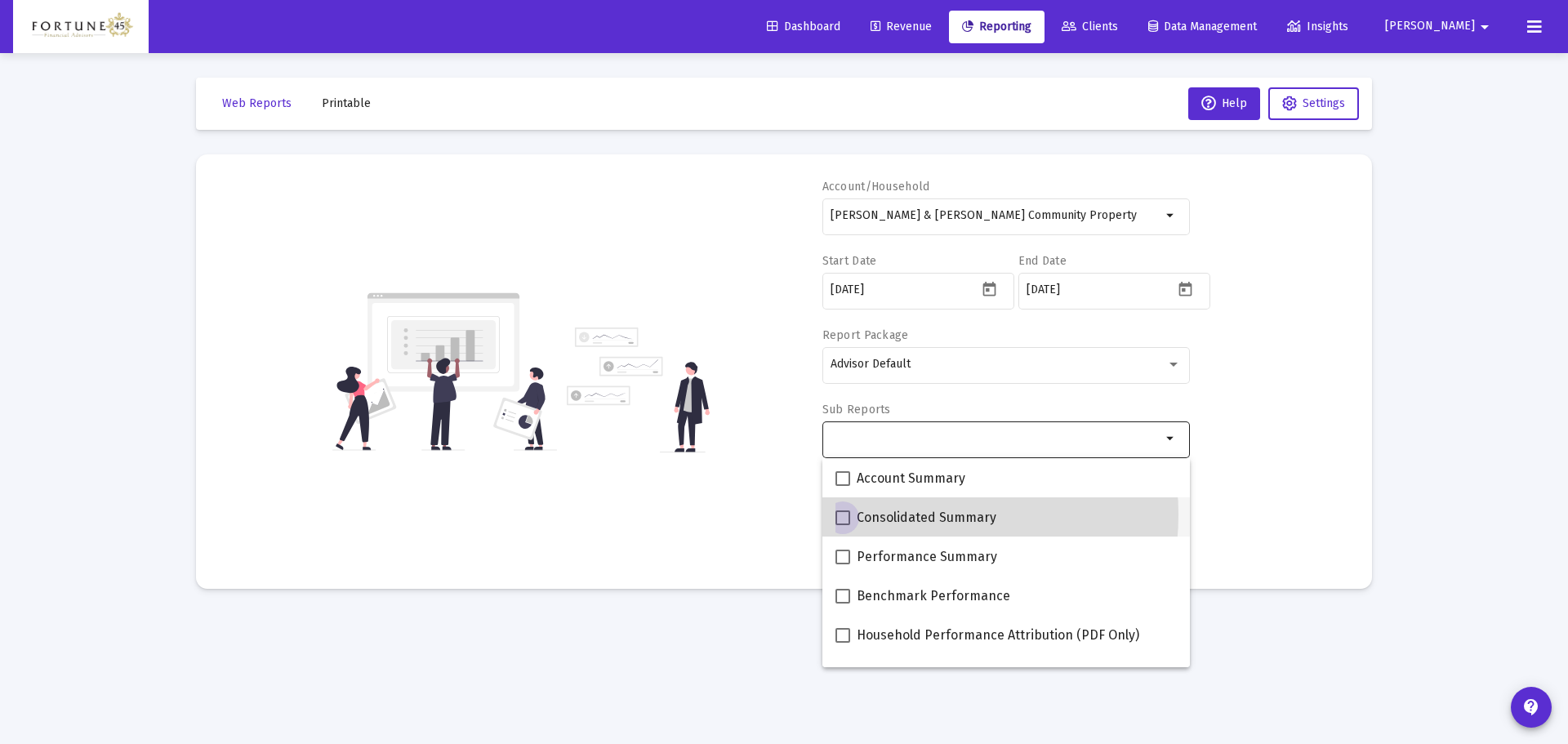
click at [912, 515] on span "Consolidated Summary" at bounding box center [927, 518] width 139 height 20
click at [843, 525] on input "Consolidated Summary" at bounding box center [842, 525] width 1 height 1
checkbox input "true"
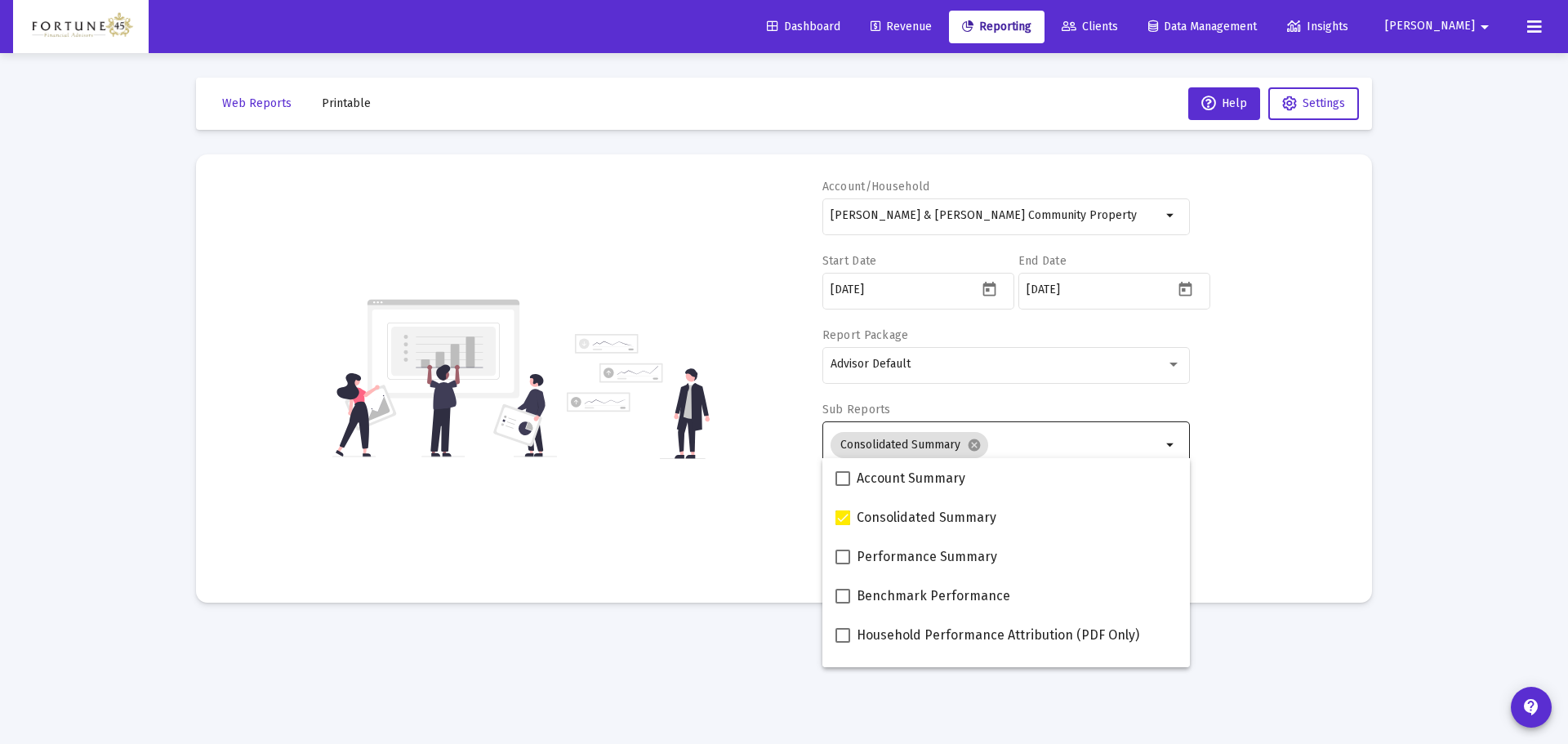
click at [636, 449] on img at bounding box center [639, 396] width 143 height 125
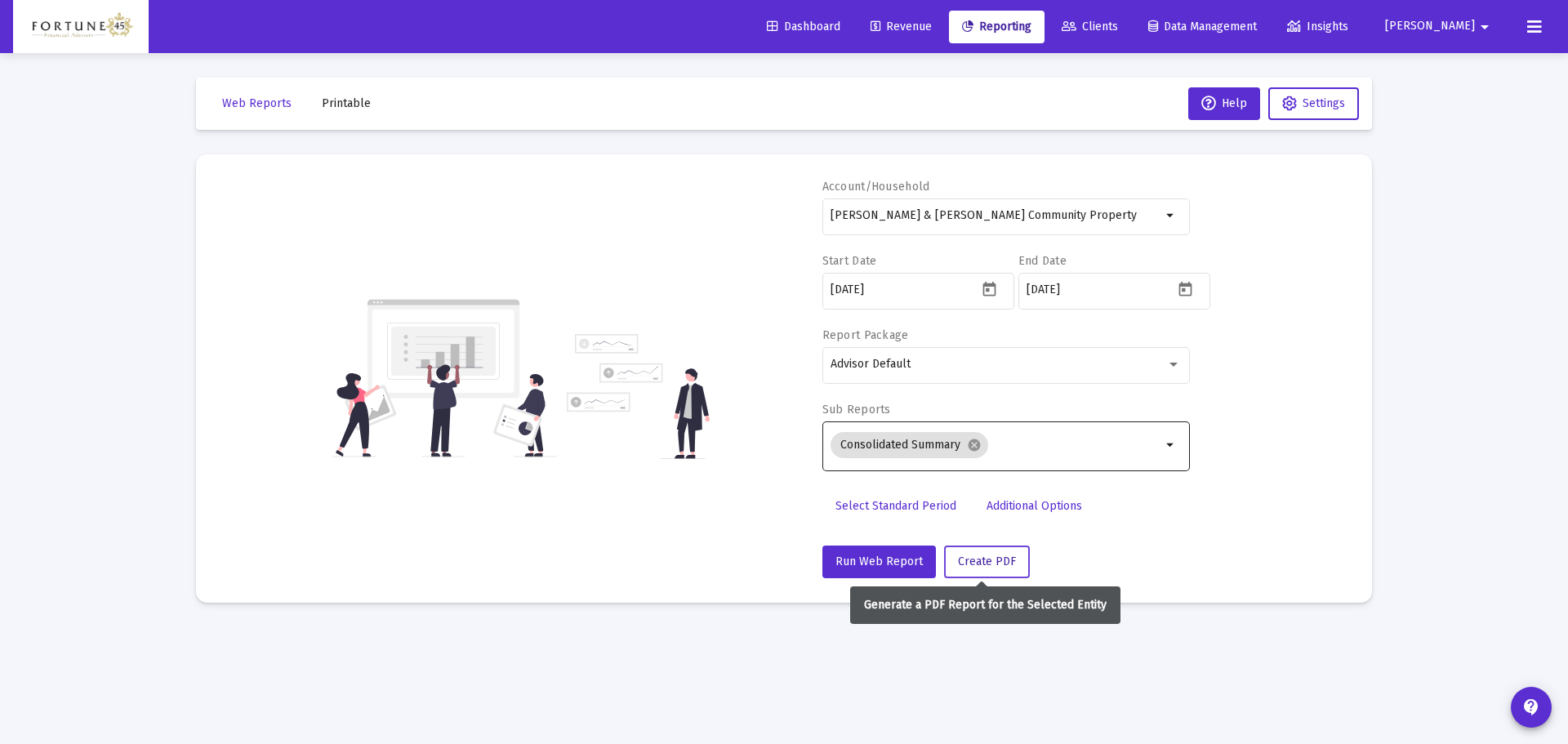
click at [980, 568] on span "Create PDF" at bounding box center [987, 562] width 58 height 14
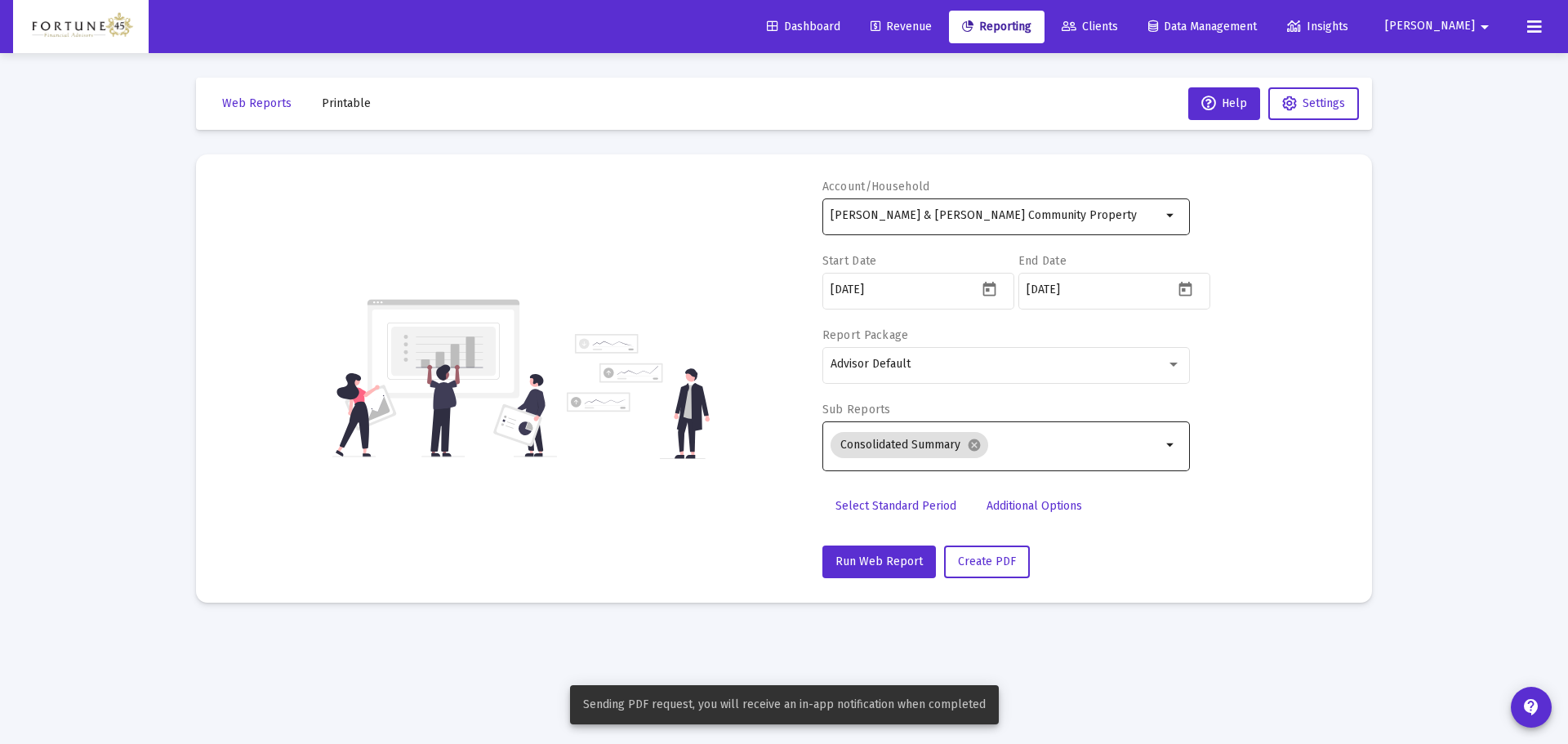
click at [991, 201] on div "[PERSON_NAME] & [PERSON_NAME] Community Property" at bounding box center [996, 215] width 331 height 40
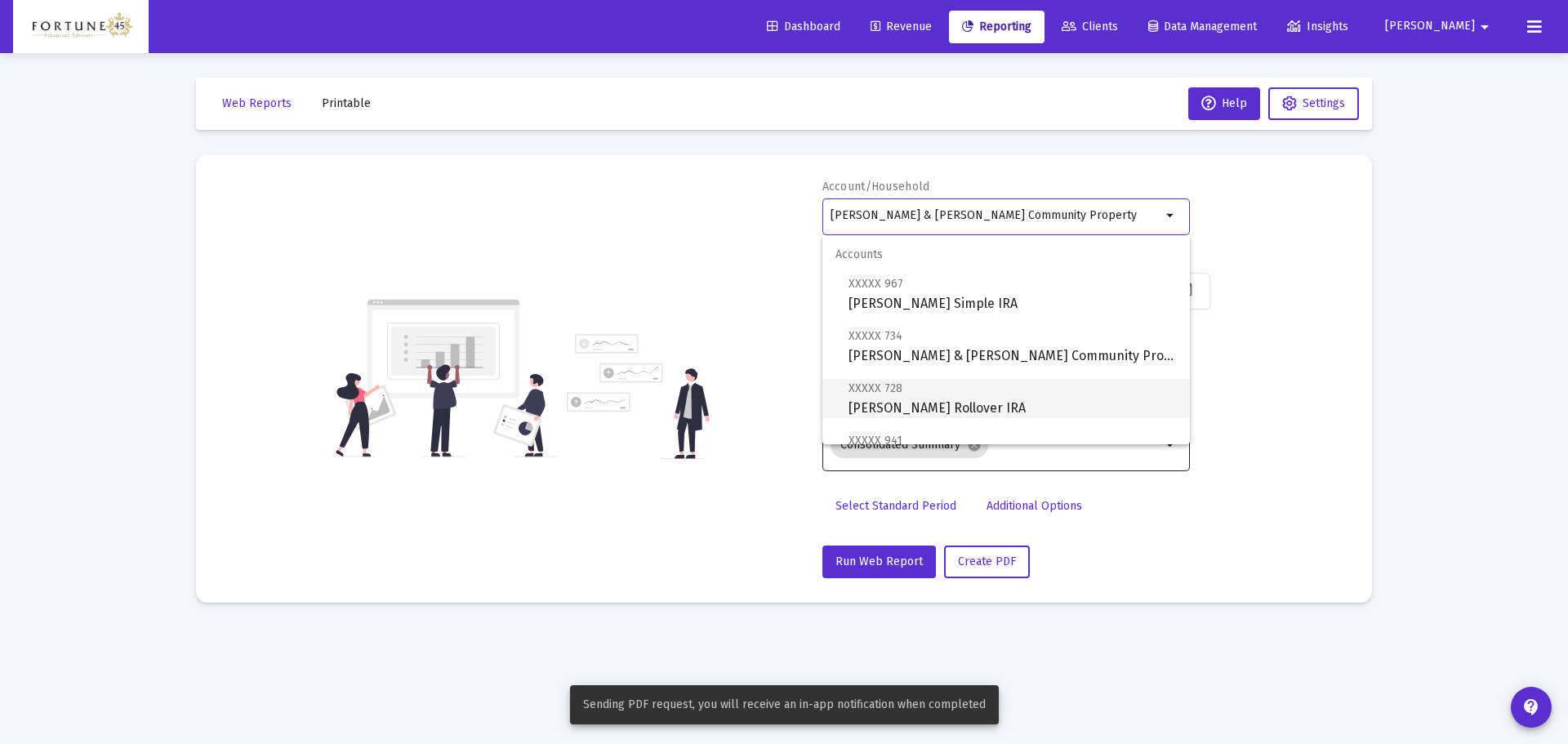
click at [972, 401] on span "XXXXX 728 [PERSON_NAME] Rollover IRA" at bounding box center [1012, 398] width 328 height 40
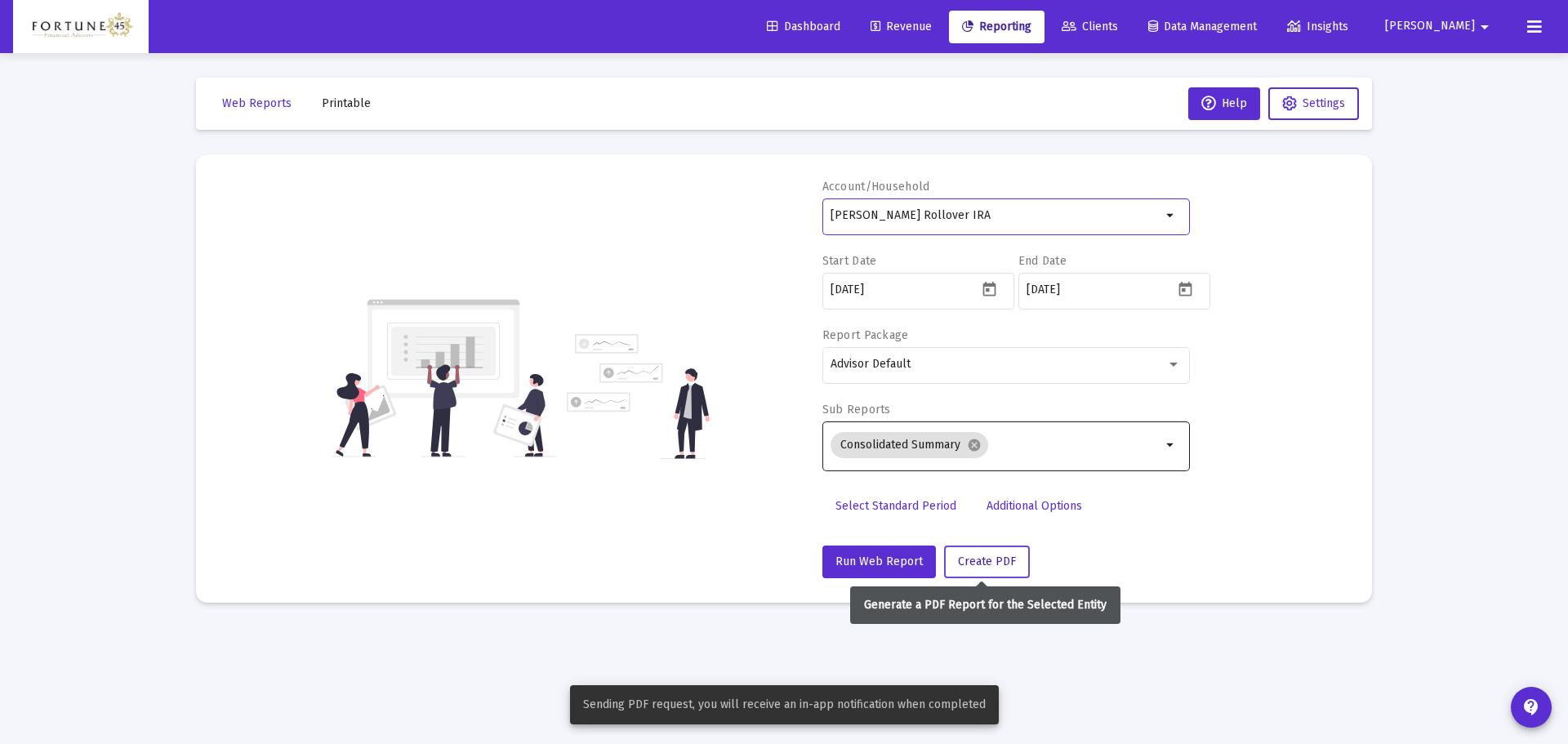
click at [1003, 551] on button "Create PDF" at bounding box center [987, 562] width 86 height 33
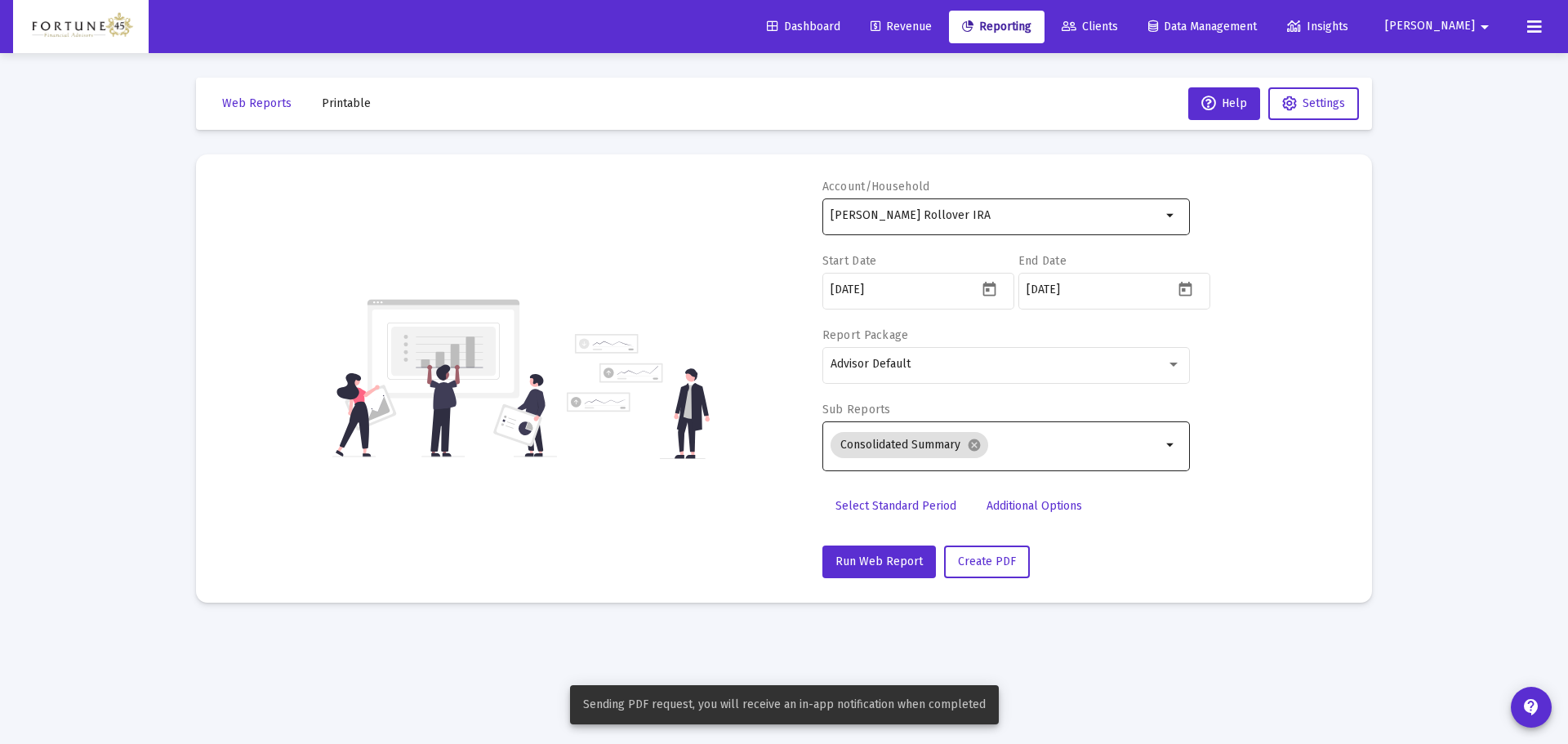
click at [977, 232] on div "[PERSON_NAME] Rollover IRA" at bounding box center [996, 215] width 331 height 40
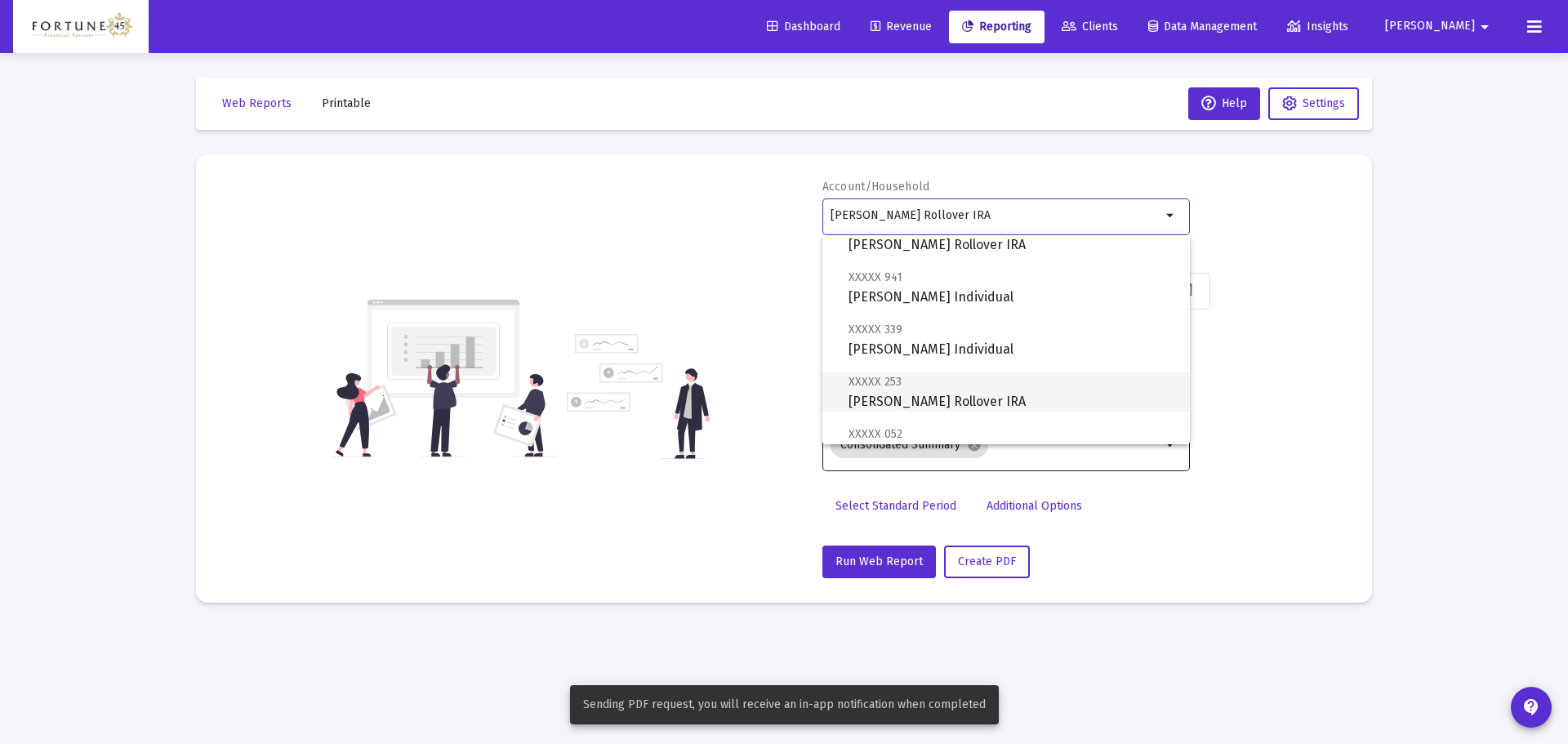
scroll to position [246, 0]
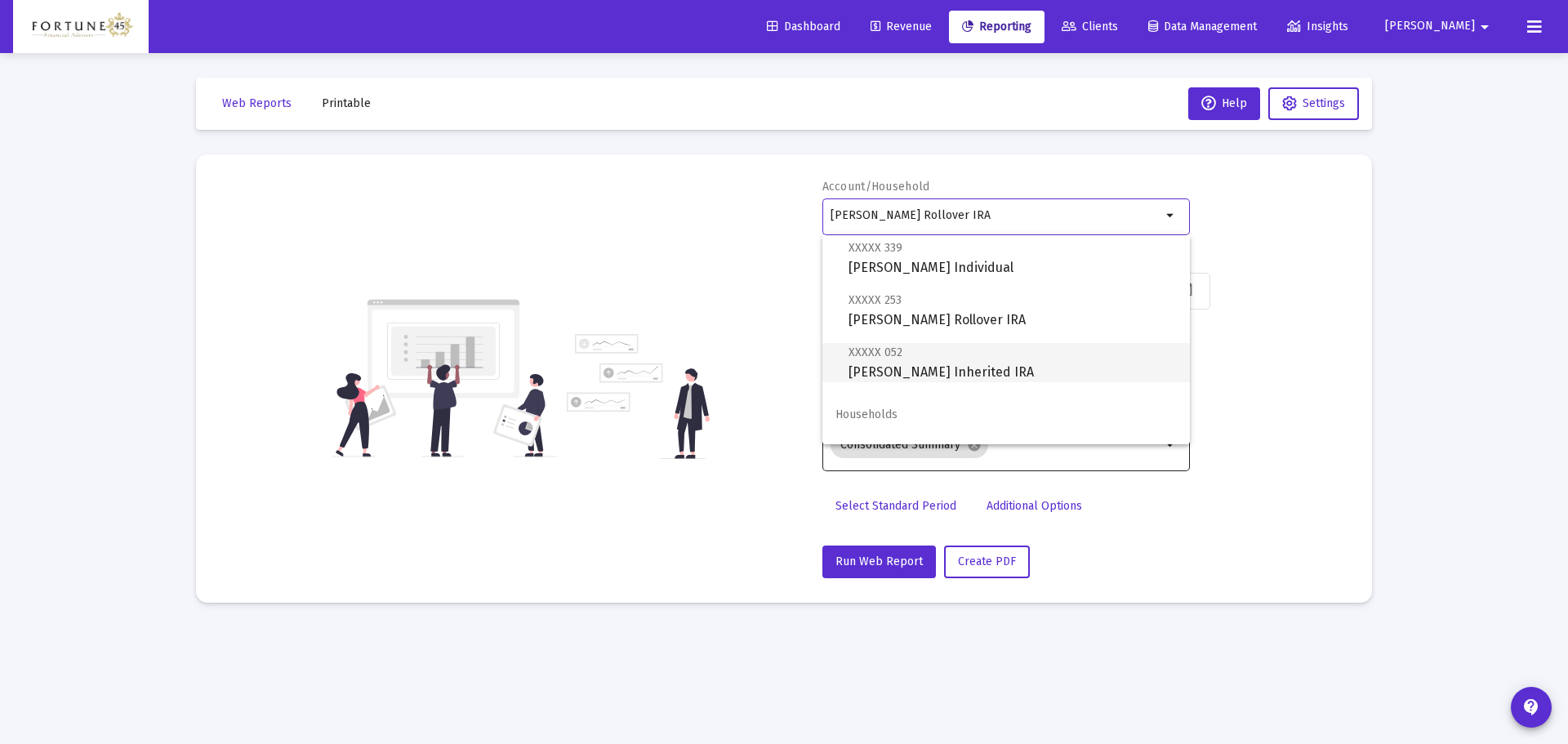
click at [942, 367] on span "XXXXX 052 [PERSON_NAME] Inherited IRA" at bounding box center [1012, 362] width 328 height 40
type input "[PERSON_NAME] Inherited IRA"
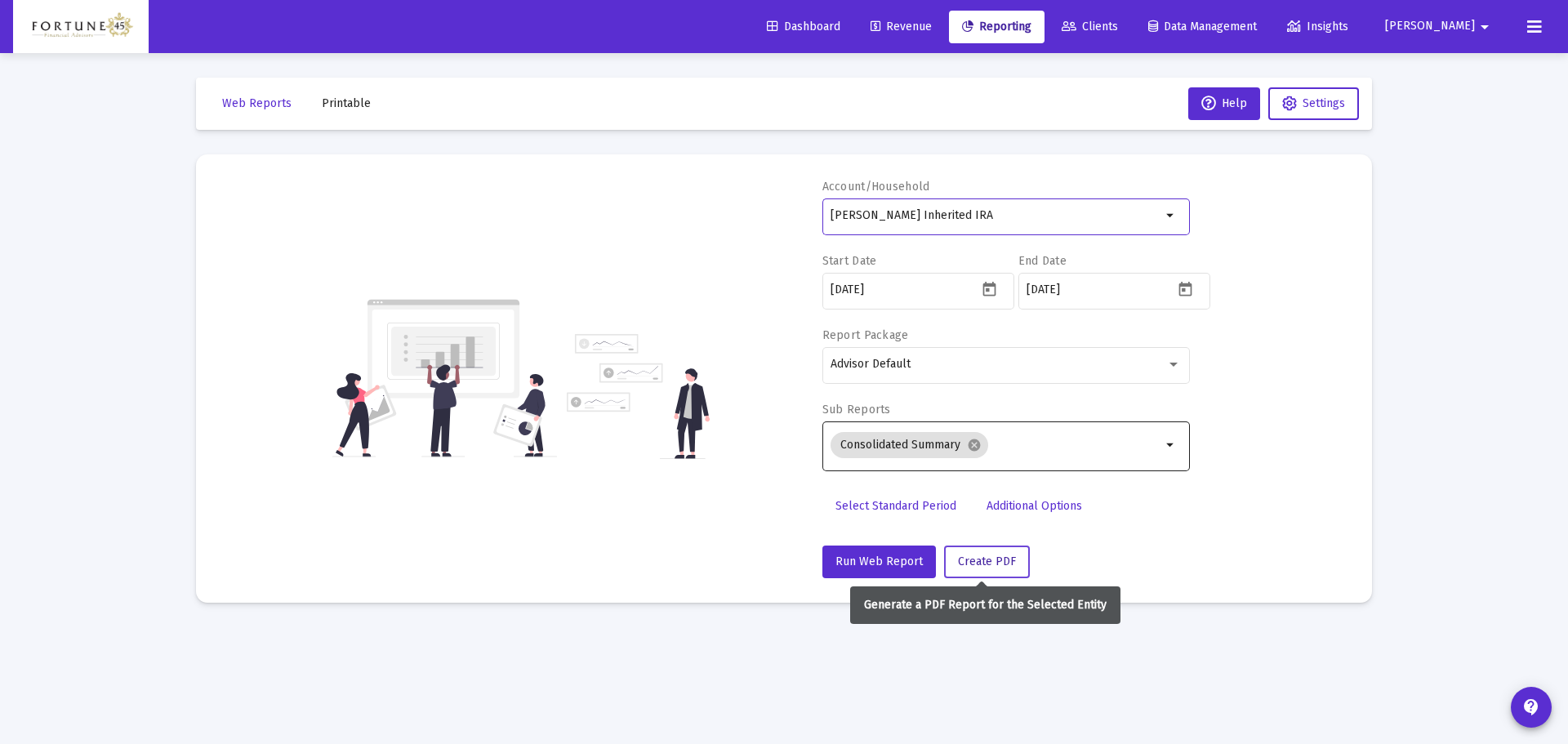
click at [986, 561] on span "Create PDF" at bounding box center [987, 562] width 58 height 14
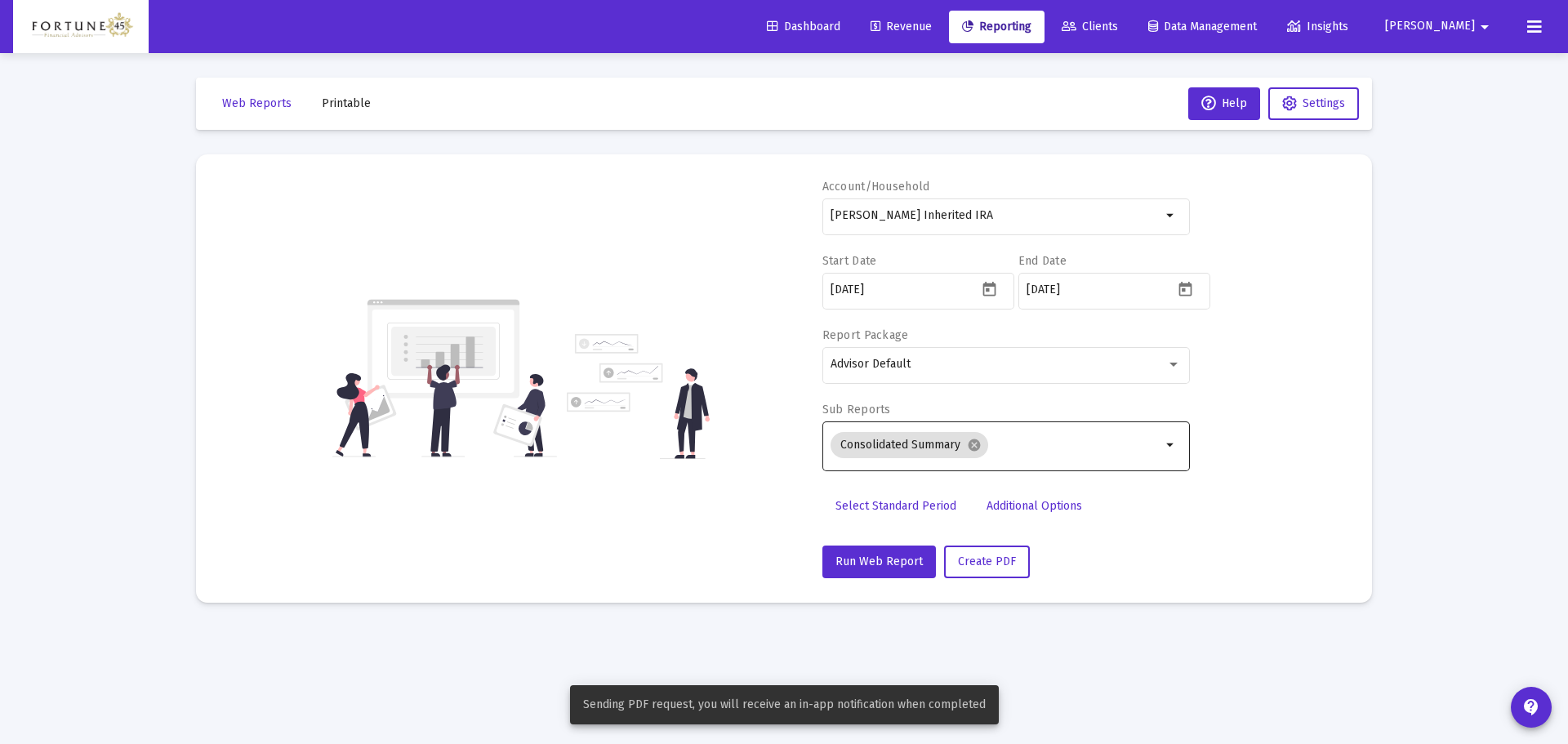
click at [347, 107] on span "Printable" at bounding box center [346, 103] width 49 height 14
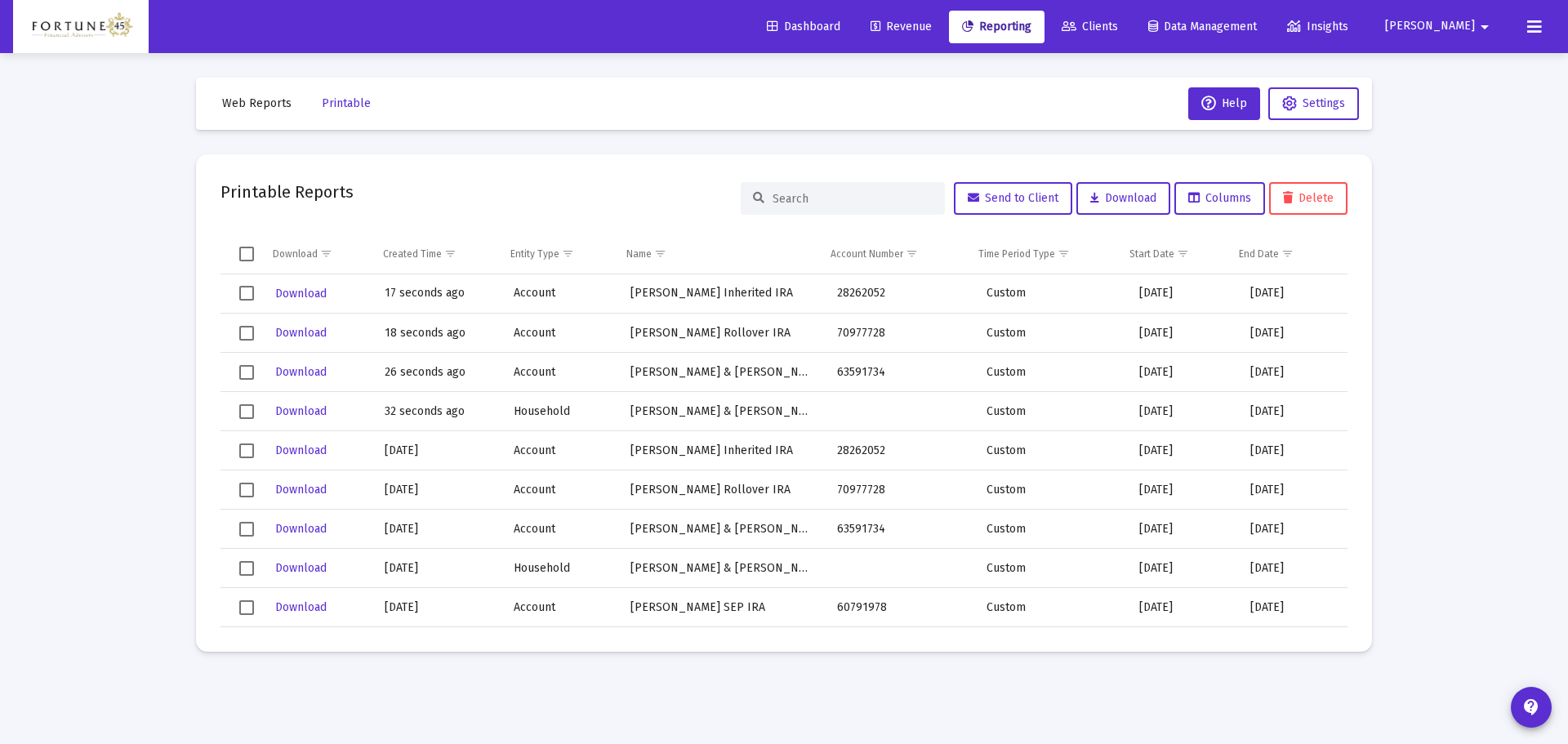
click at [328, 407] on div "Download" at bounding box center [317, 411] width 88 height 23
click at [315, 407] on span "Download" at bounding box center [300, 411] width 51 height 14
click at [304, 374] on span "Download" at bounding box center [300, 372] width 51 height 14
click at [293, 334] on span "Download" at bounding box center [300, 333] width 51 height 14
click at [297, 286] on span "Download" at bounding box center [300, 293] width 51 height 14
